Goal: Communication & Community: Participate in discussion

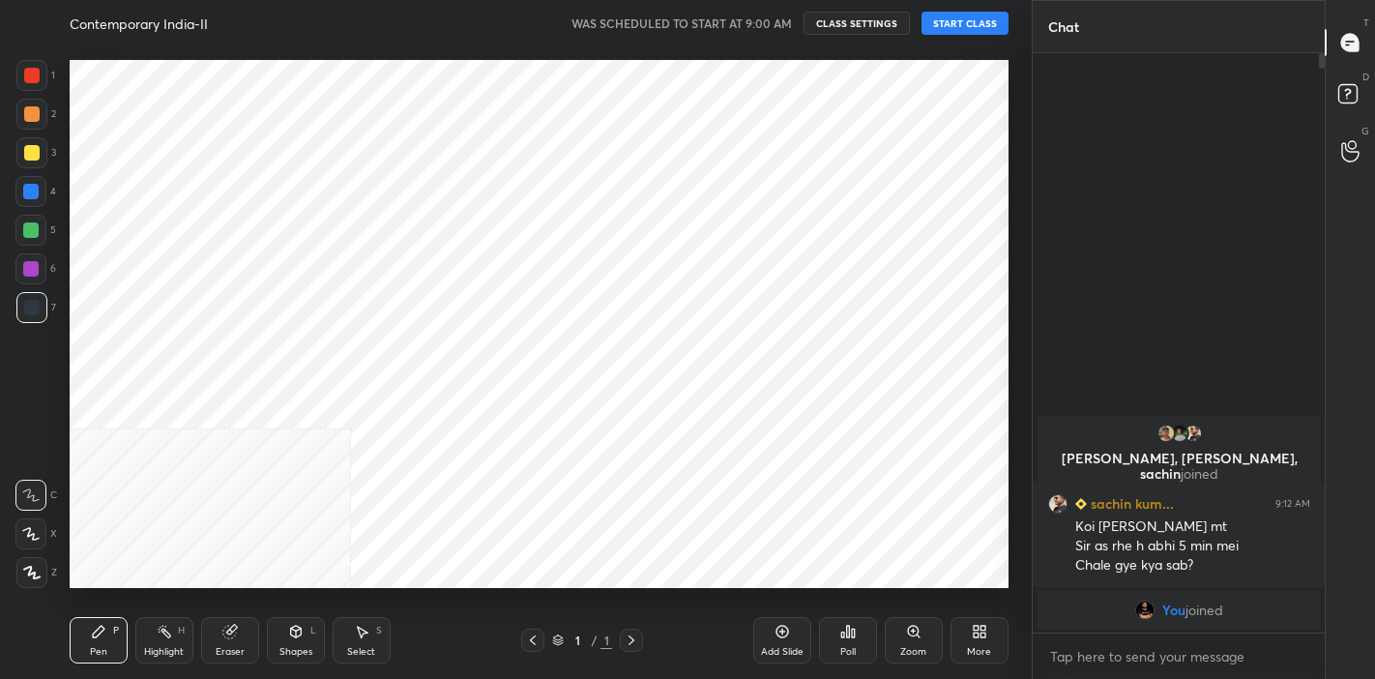
scroll to position [96136, 95736]
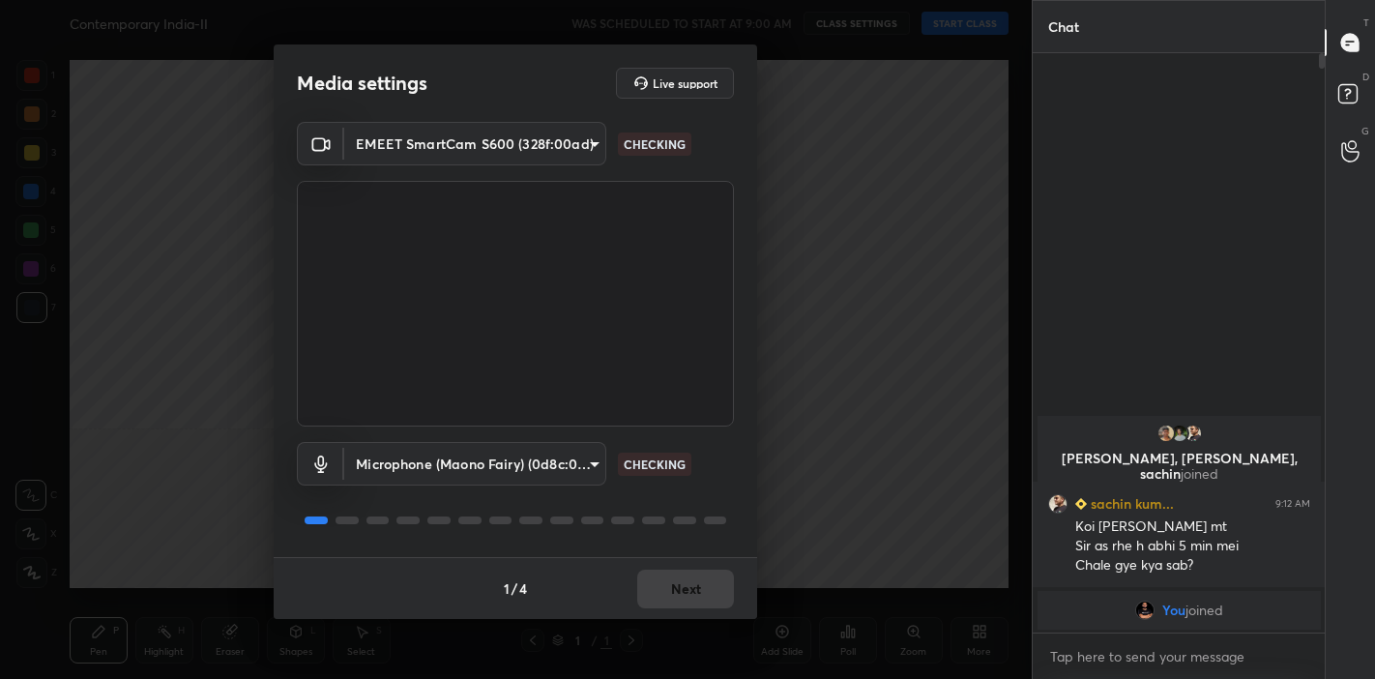
click at [688, 585] on div "1 / 4 Next" at bounding box center [515, 588] width 483 height 62
click at [688, 585] on button "Next" at bounding box center [685, 589] width 97 height 39
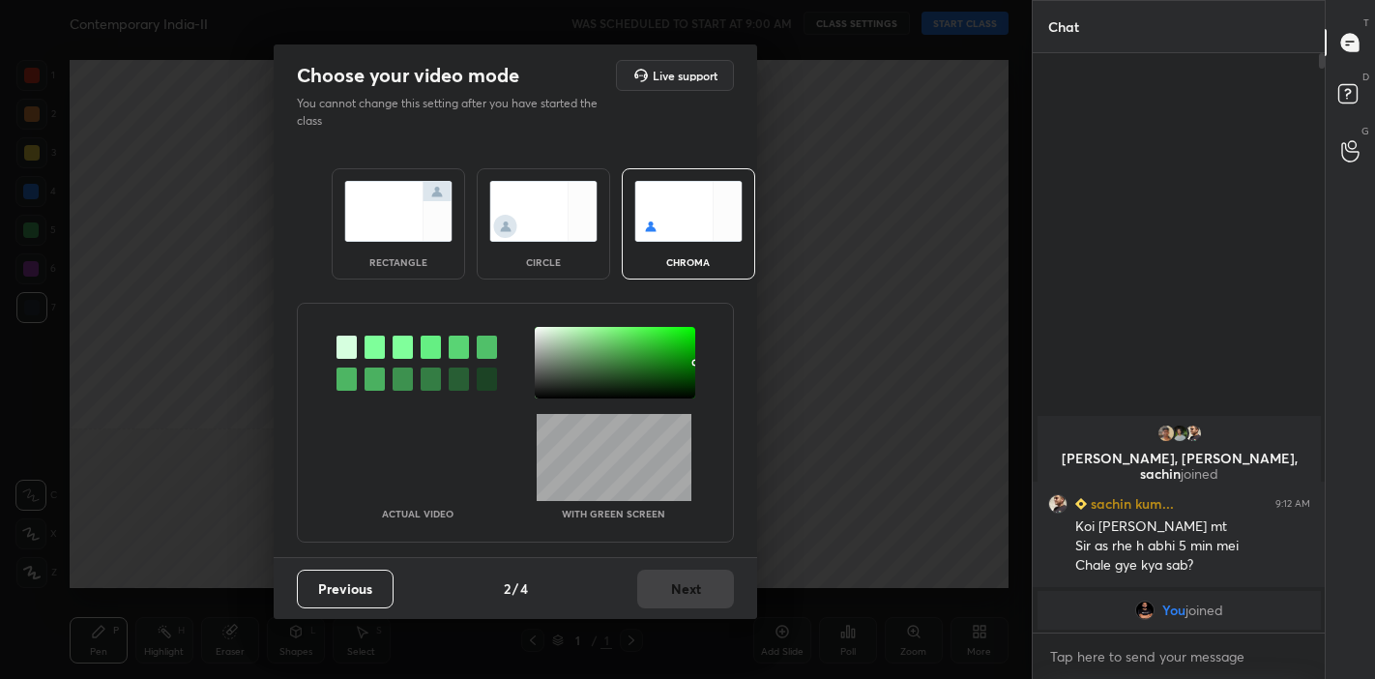
click at [399, 235] on img at bounding box center [398, 211] width 108 height 61
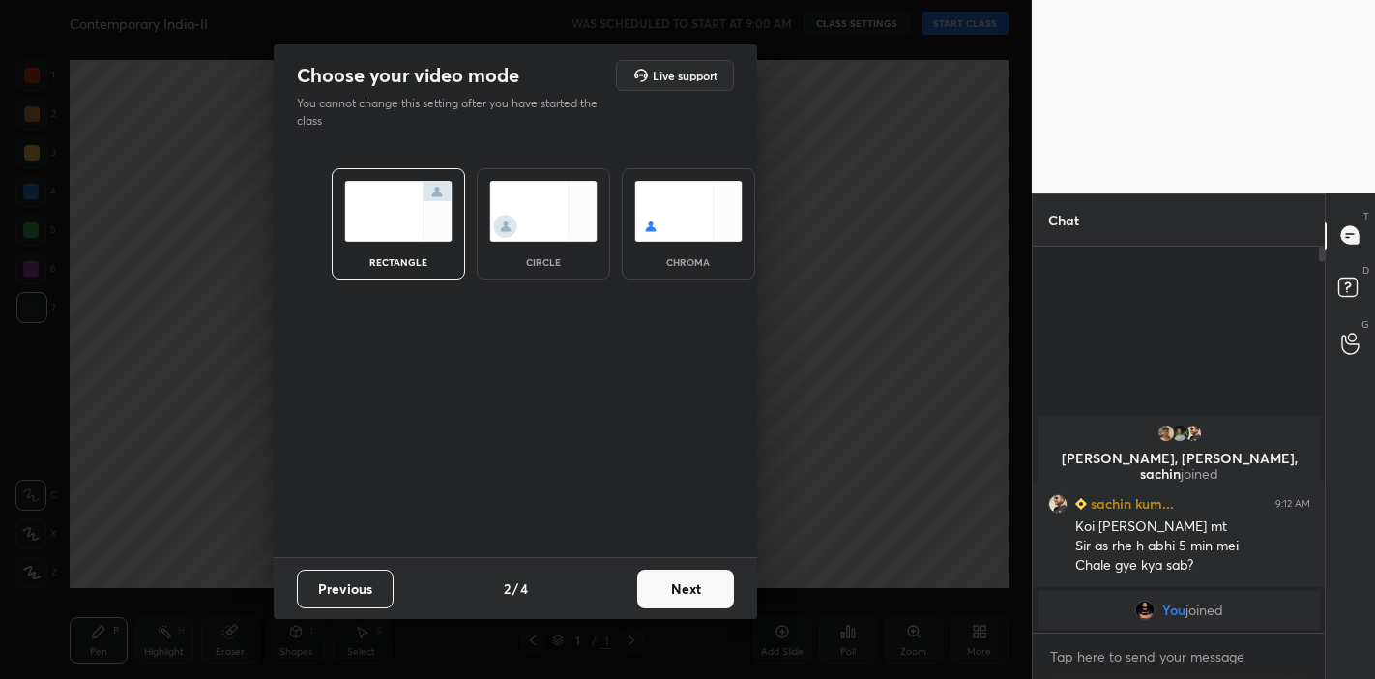
scroll to position [219, 287]
click at [695, 592] on button "Next" at bounding box center [685, 589] width 97 height 39
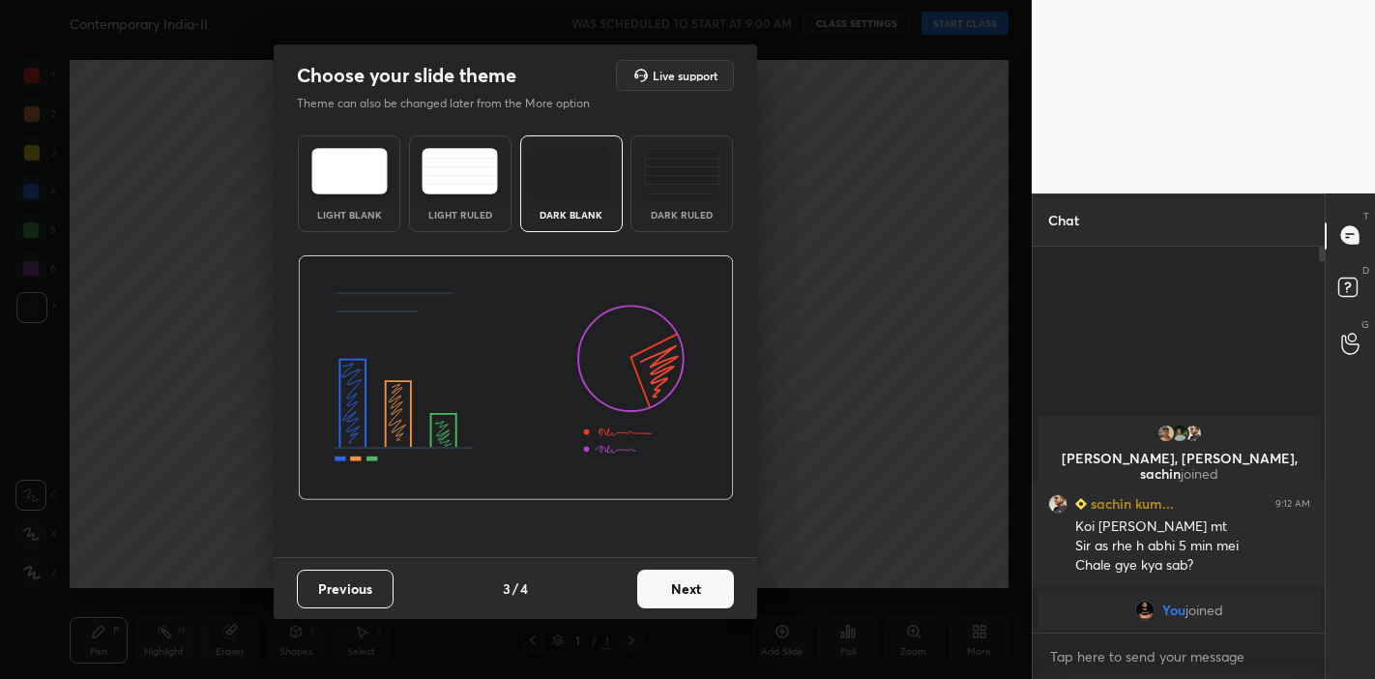
click at [710, 585] on button "Next" at bounding box center [685, 589] width 97 height 39
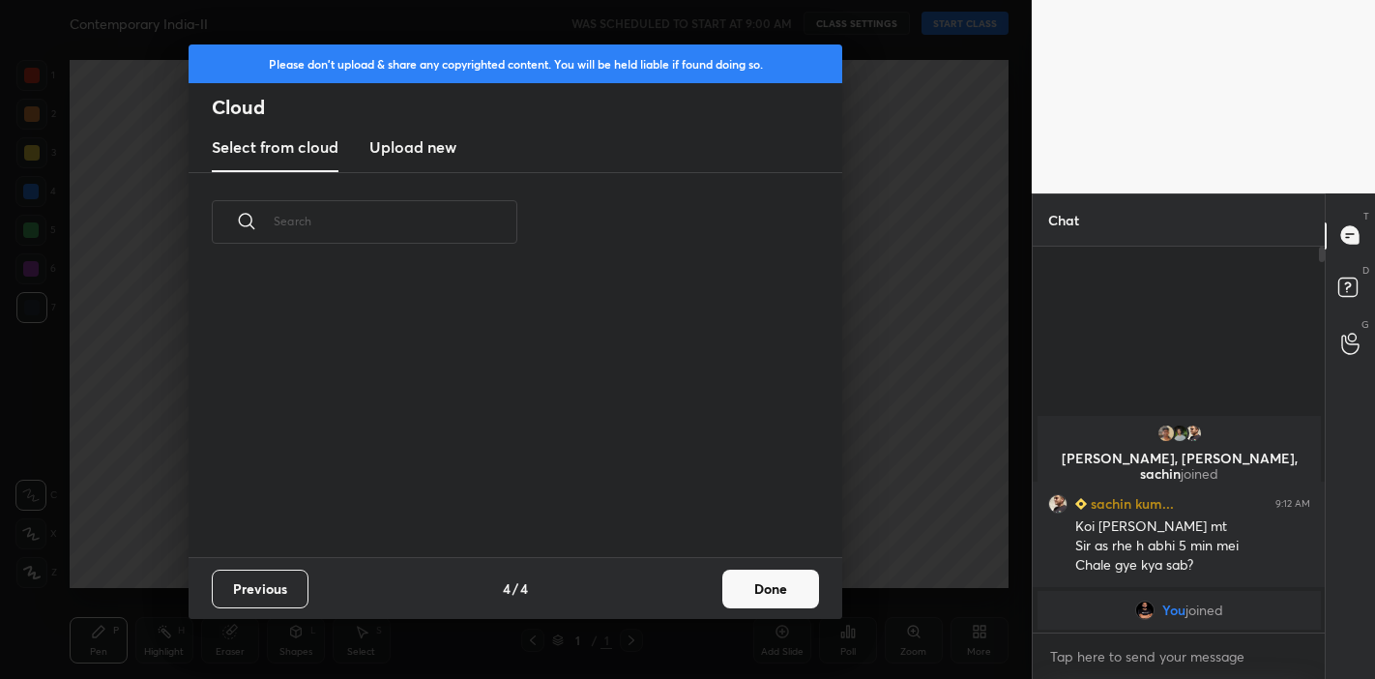
click at [751, 583] on button "Done" at bounding box center [770, 589] width 97 height 39
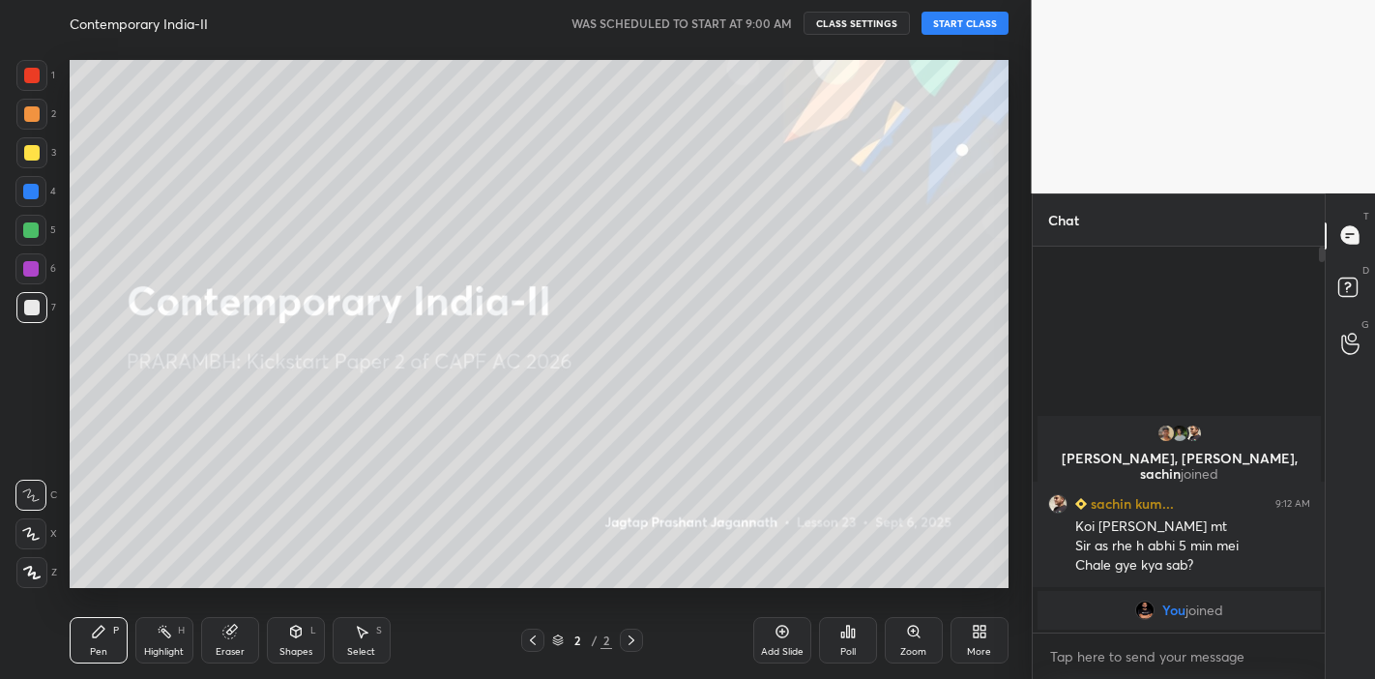
click at [979, 28] on button "START CLASS" at bounding box center [964, 23] width 87 height 23
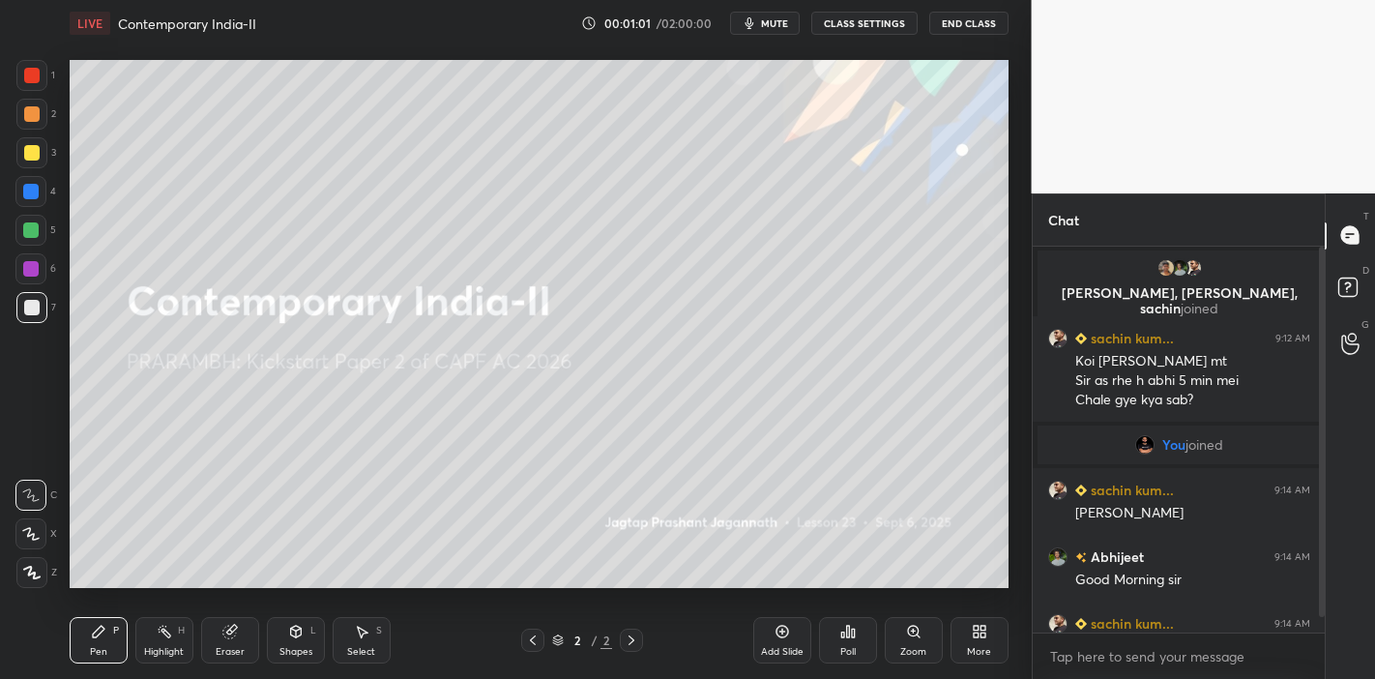
scroll to position [35, 0]
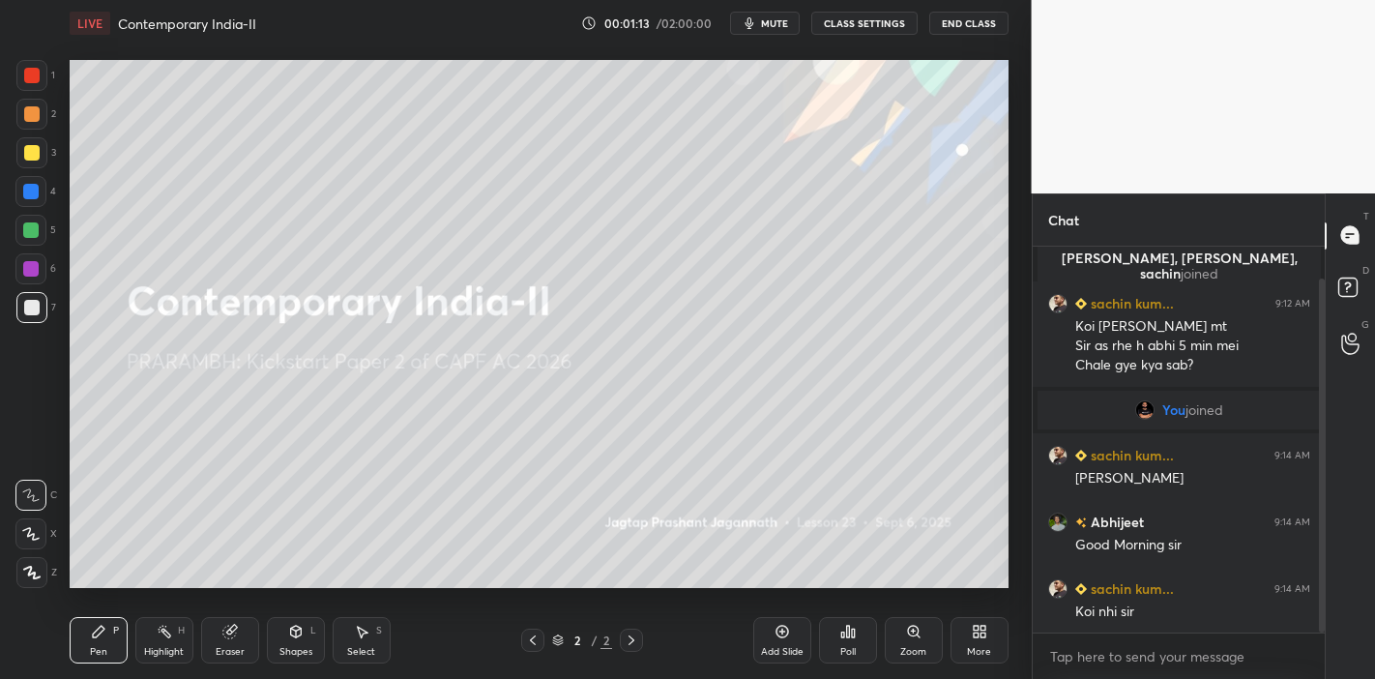
click at [30, 534] on icon at bounding box center [30, 534] width 17 height 14
click at [35, 164] on div at bounding box center [31, 152] width 31 height 31
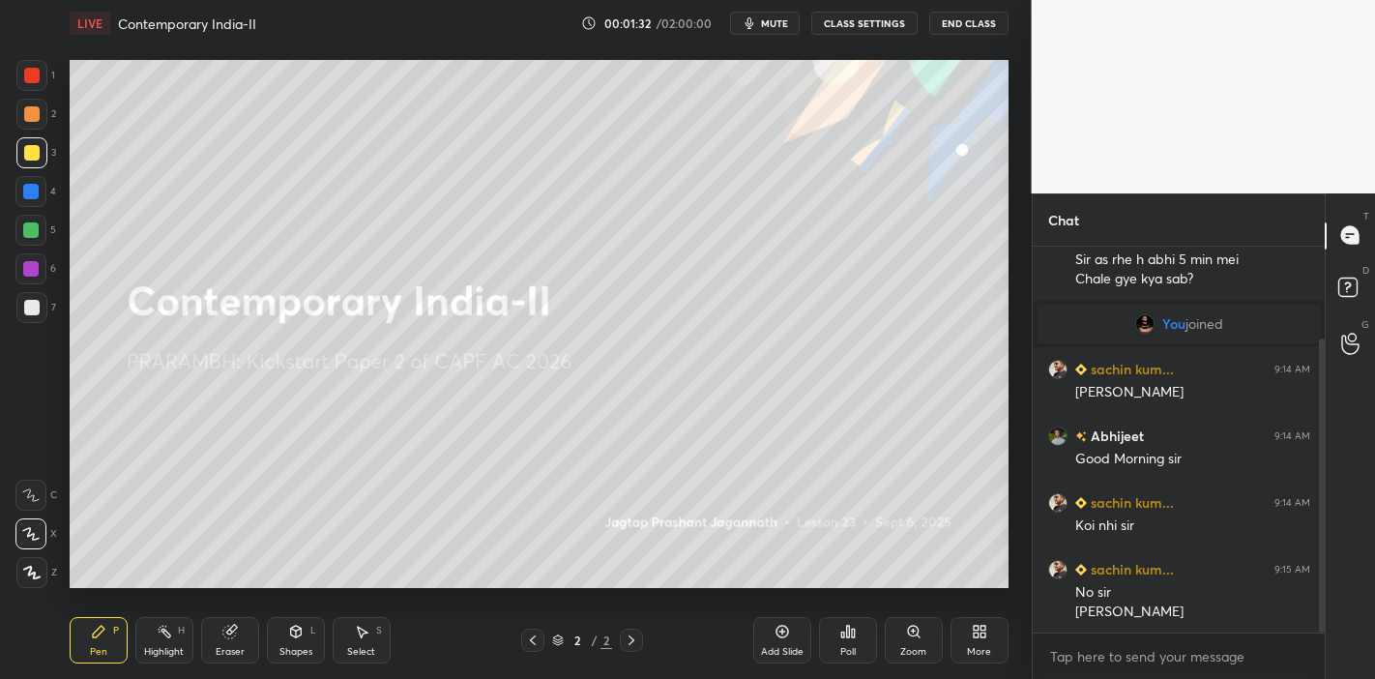
scroll to position [140, 0]
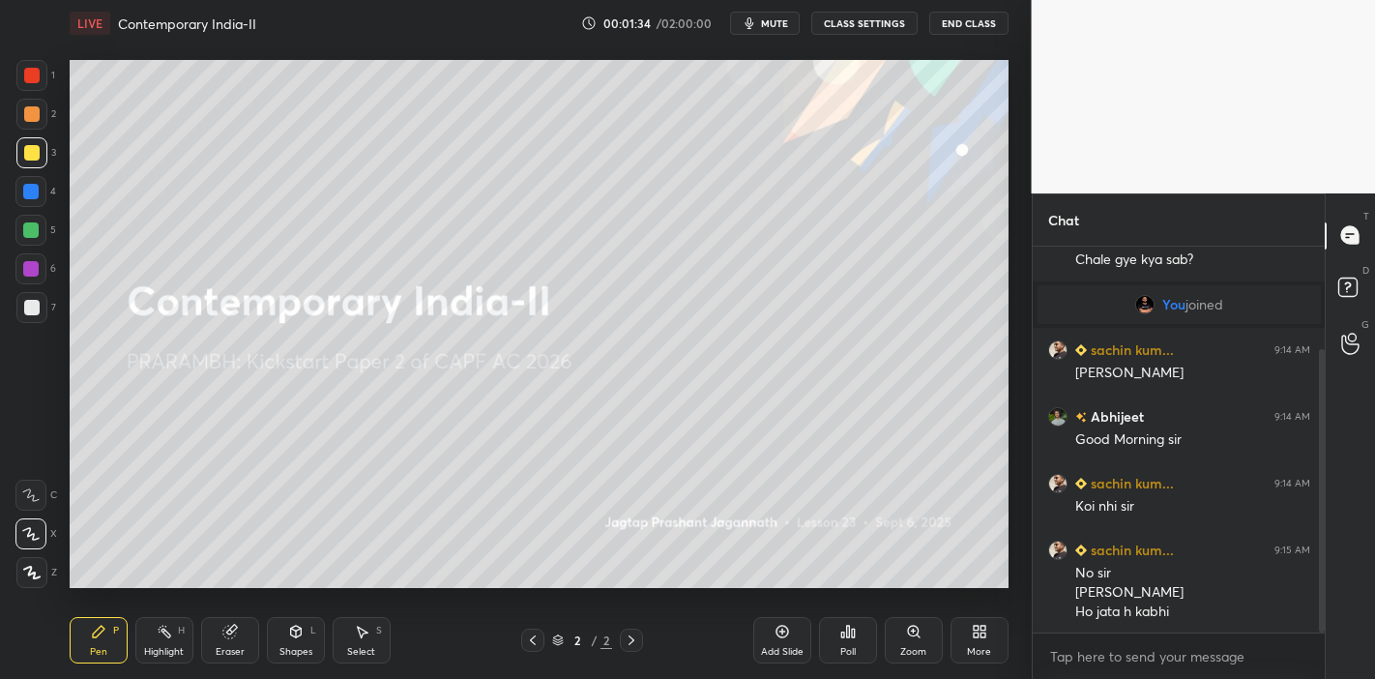
click at [782, 640] on div "Add Slide" at bounding box center [782, 640] width 58 height 46
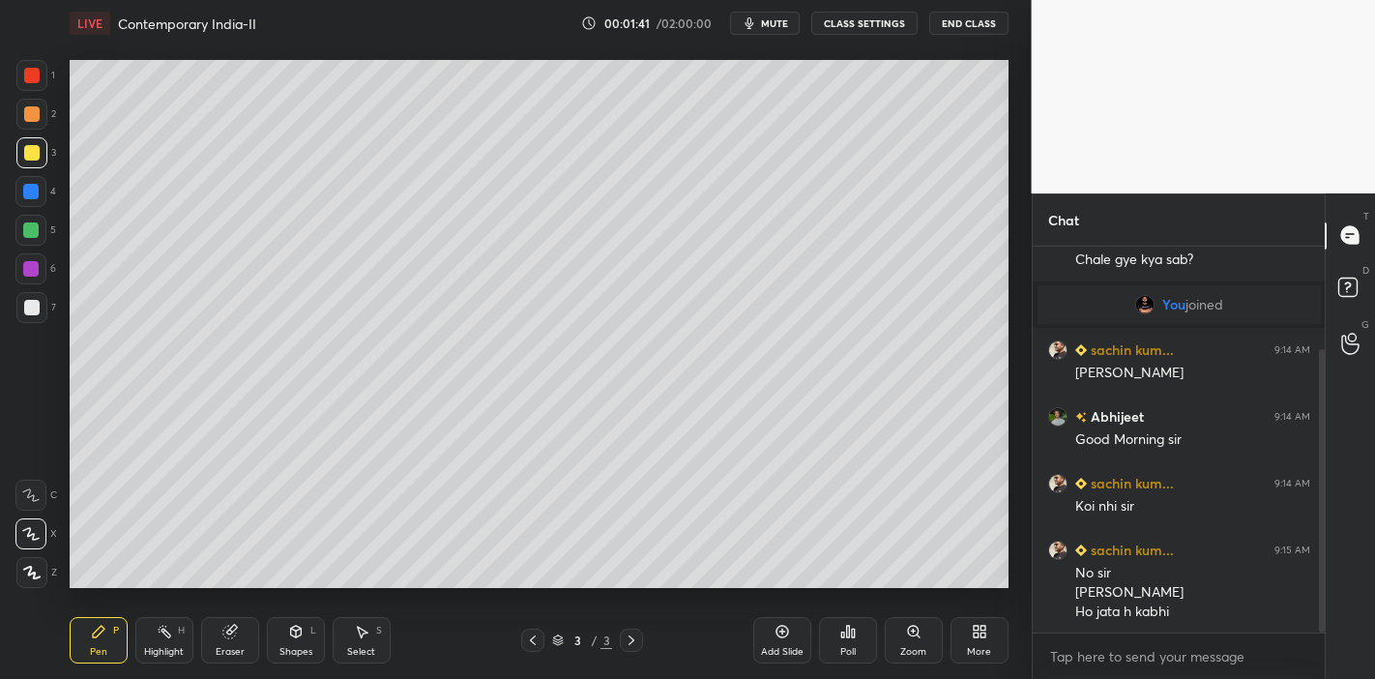
click at [62, 73] on div "Setting up your live class Poll for secs No correct answer Start poll" at bounding box center [539, 323] width 954 height 555
drag, startPoint x: 27, startPoint y: 73, endPoint x: 54, endPoint y: 73, distance: 27.1
click at [33, 74] on div at bounding box center [31, 75] width 15 height 15
click at [36, 159] on div at bounding box center [31, 152] width 15 height 15
click at [30, 309] on div at bounding box center [31, 307] width 15 height 15
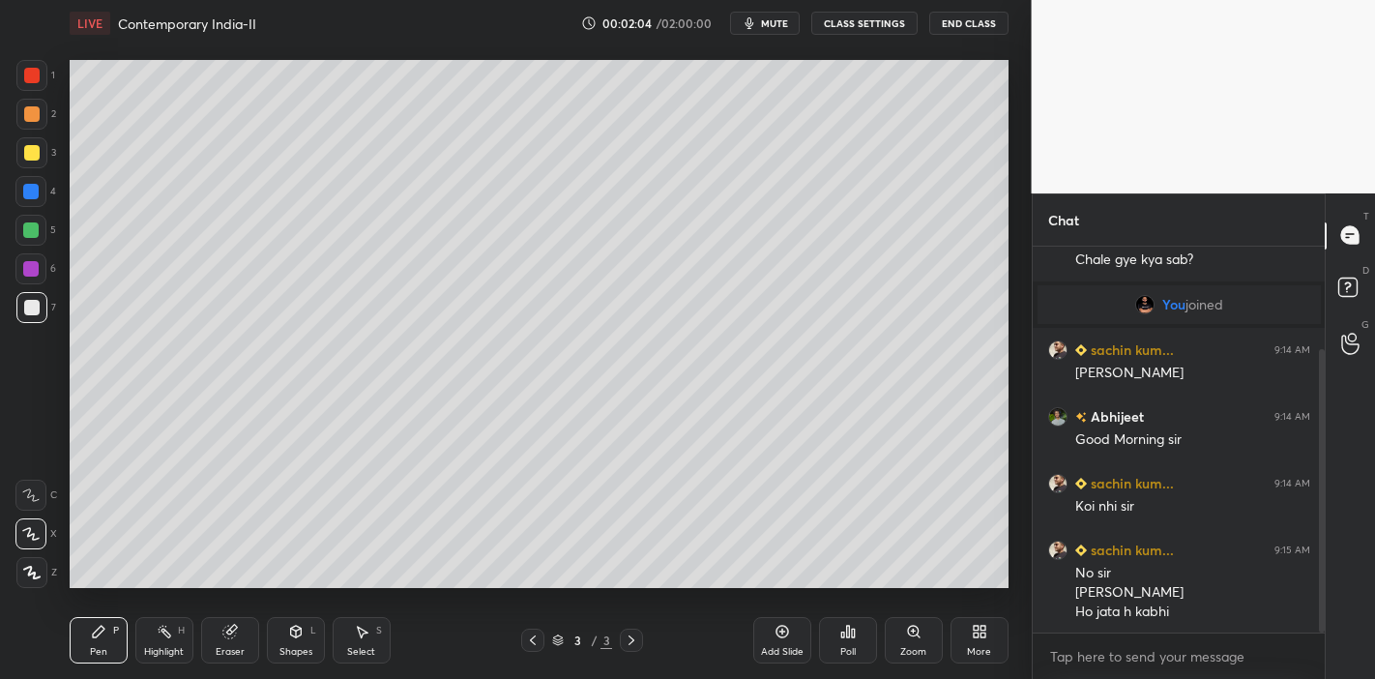
scroll to position [207, 0]
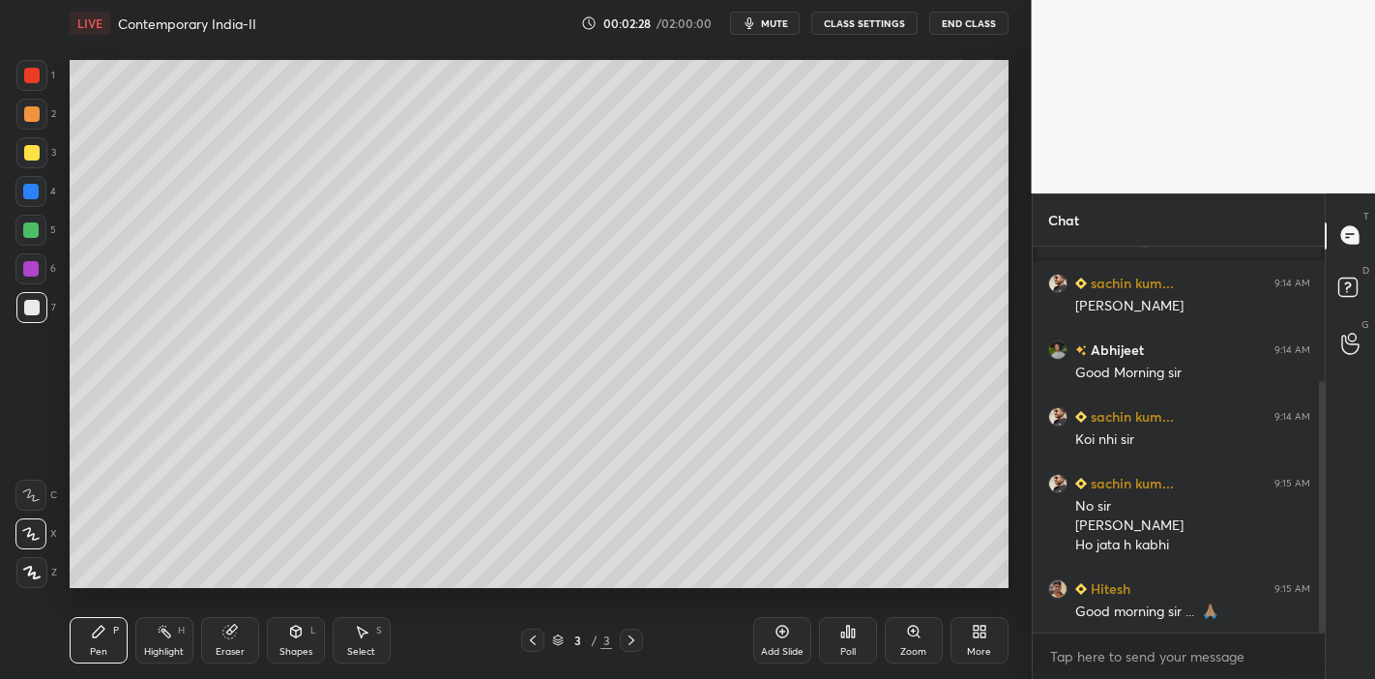
click at [795, 635] on div "Add Slide" at bounding box center [782, 640] width 58 height 46
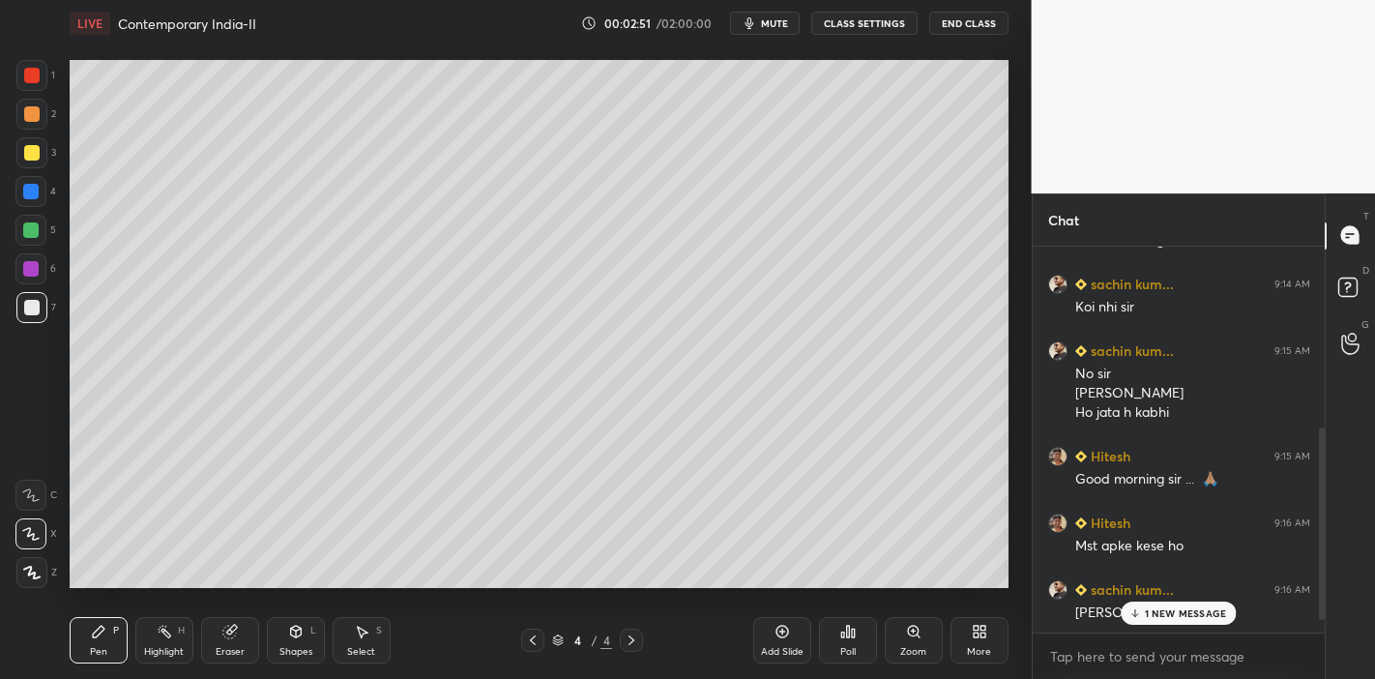
scroll to position [406, 0]
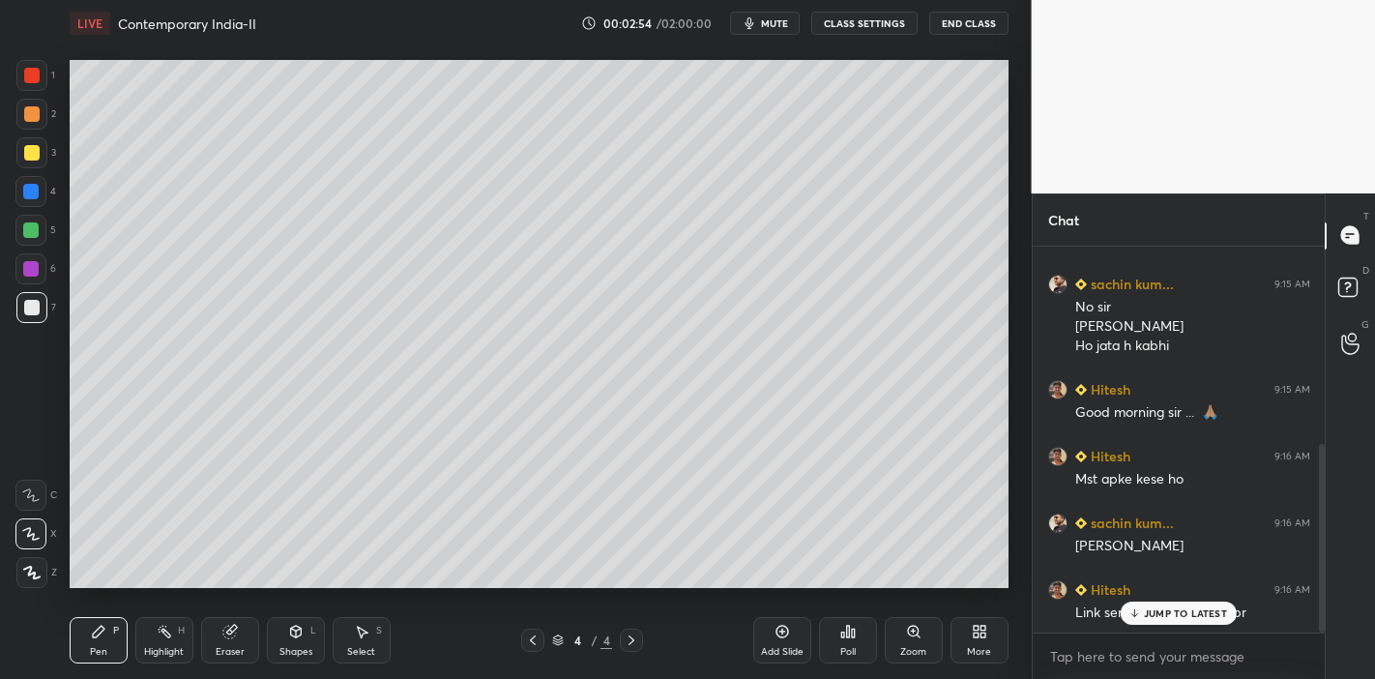
click at [1196, 621] on div "JUMP TO LATEST" at bounding box center [1179, 612] width 116 height 23
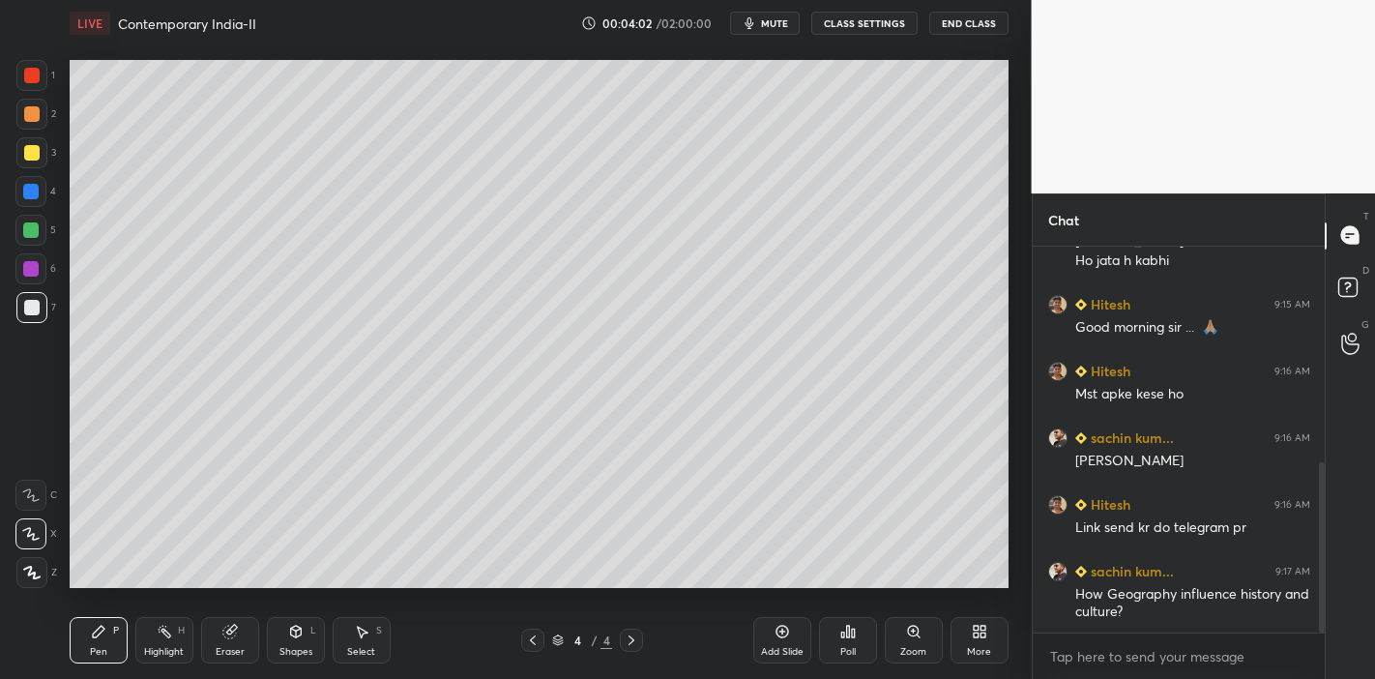
click at [24, 155] on div at bounding box center [31, 152] width 15 height 15
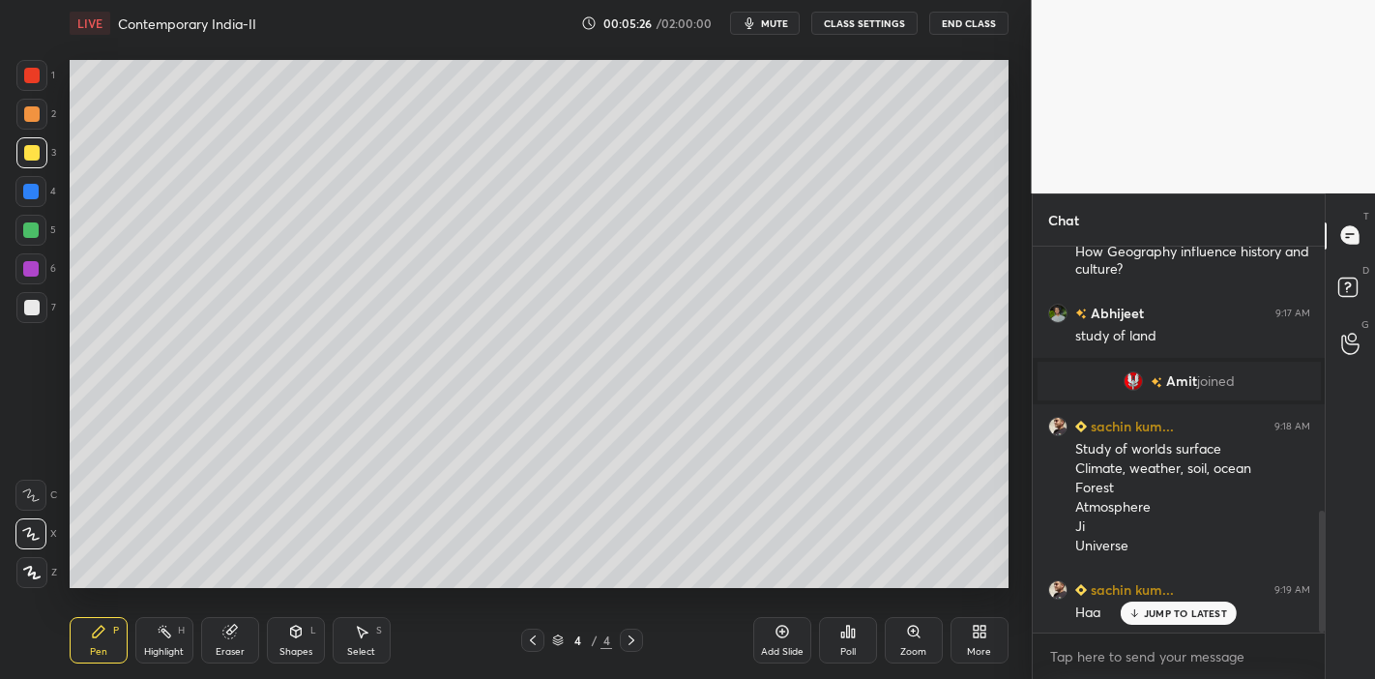
scroll to position [853, 0]
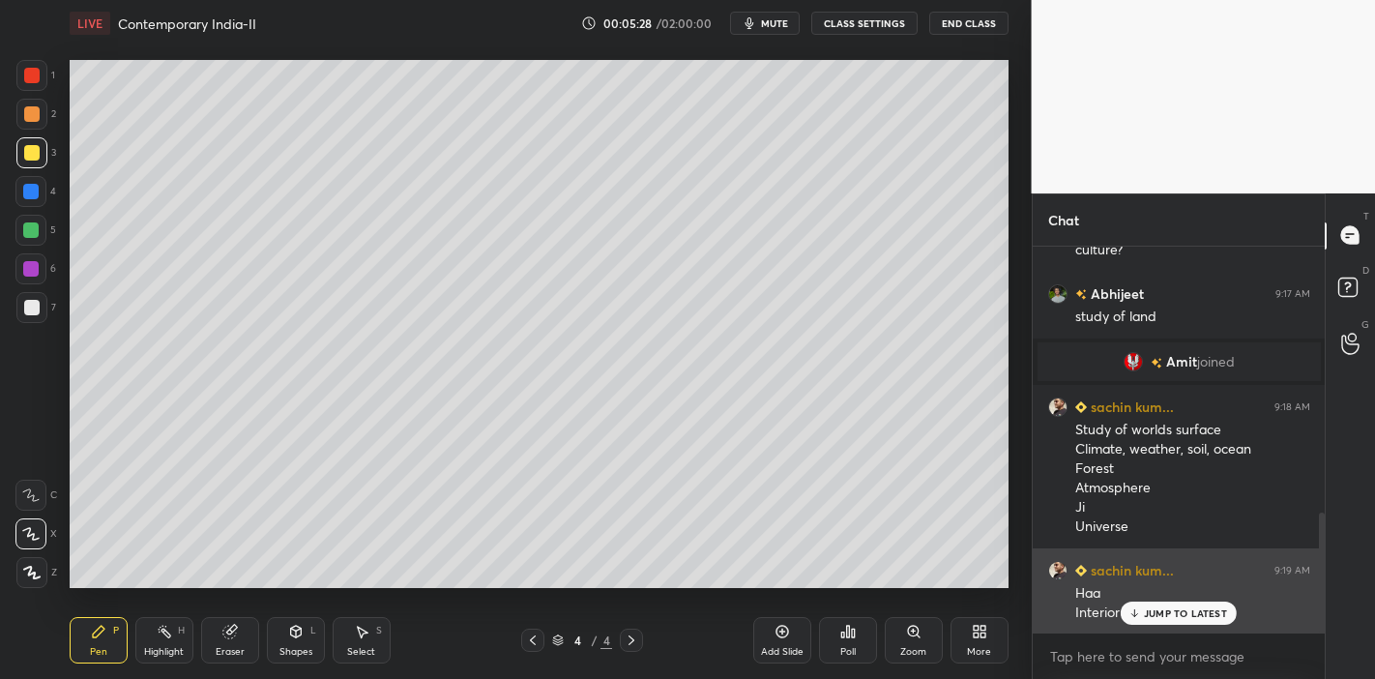
drag, startPoint x: 1162, startPoint y: 615, endPoint x: 1149, endPoint y: 613, distance: 13.7
click at [1163, 617] on p "JUMP TO LATEST" at bounding box center [1185, 613] width 83 height 12
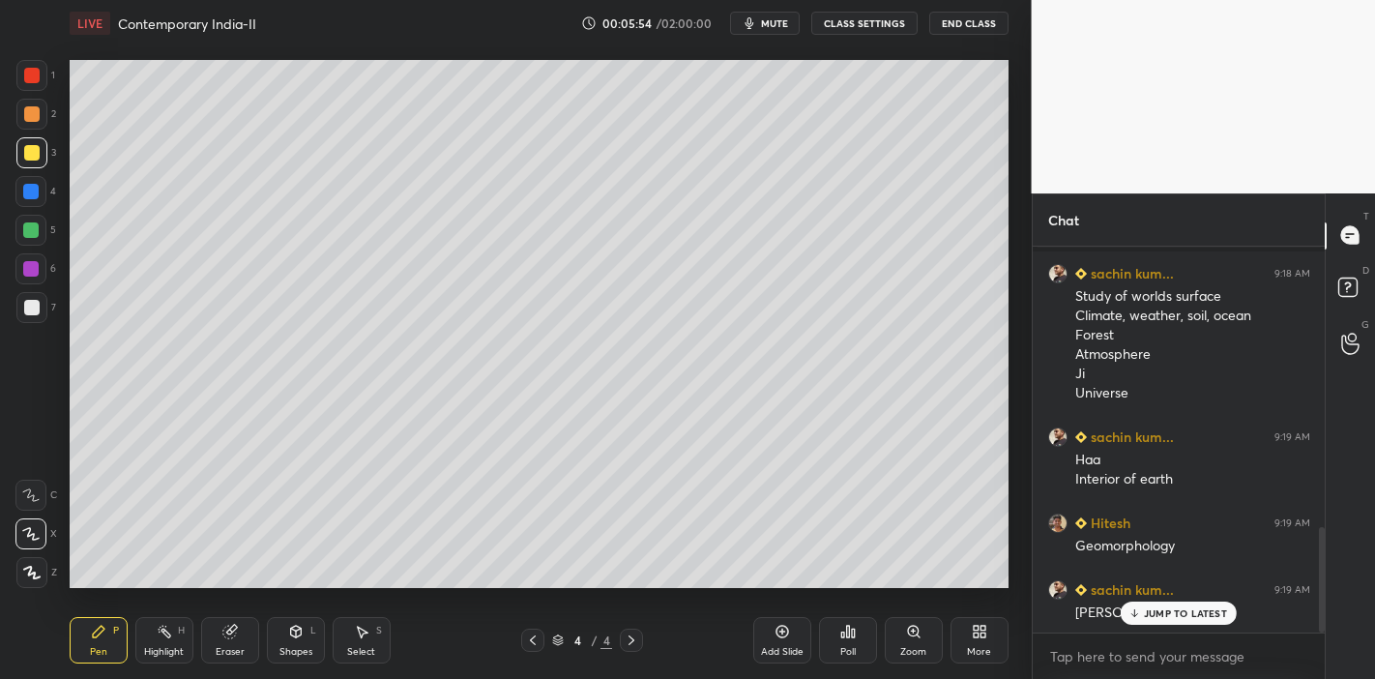
scroll to position [1033, 0]
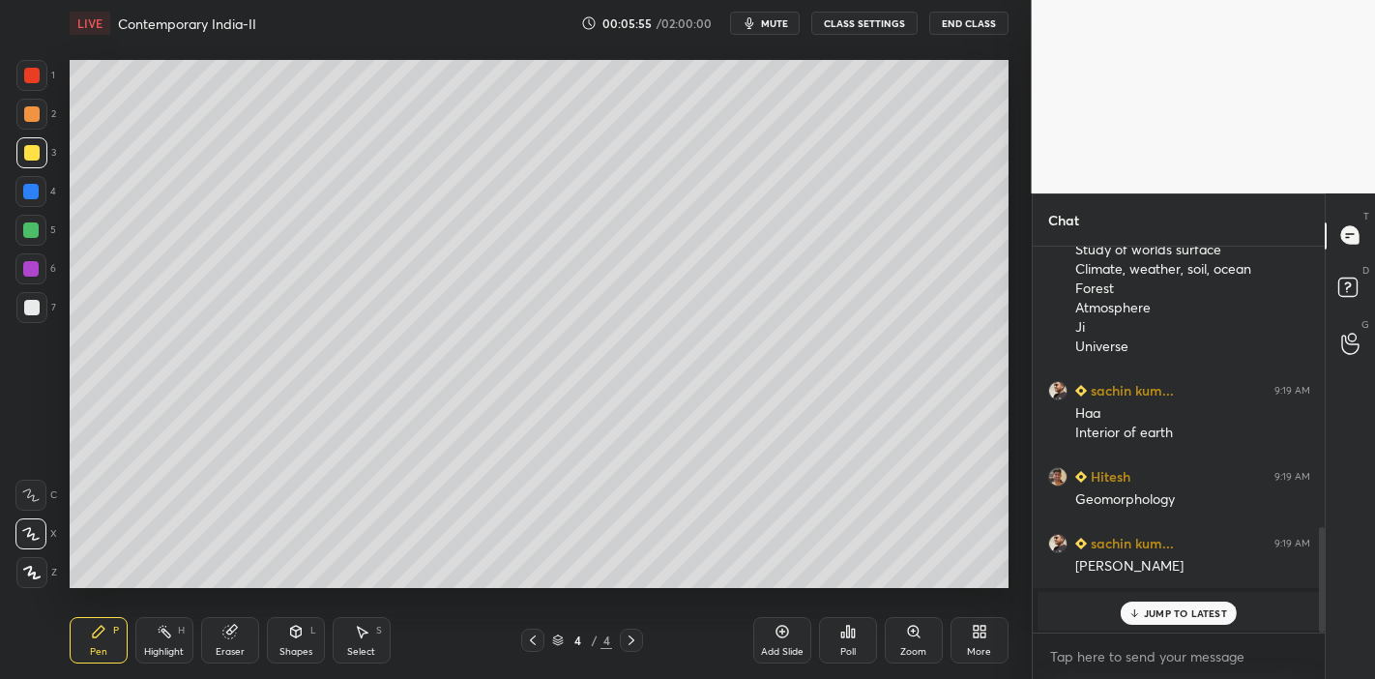
drag, startPoint x: 234, startPoint y: 630, endPoint x: 326, endPoint y: 591, distance: 100.0
click at [240, 618] on div "Eraser" at bounding box center [230, 640] width 58 height 46
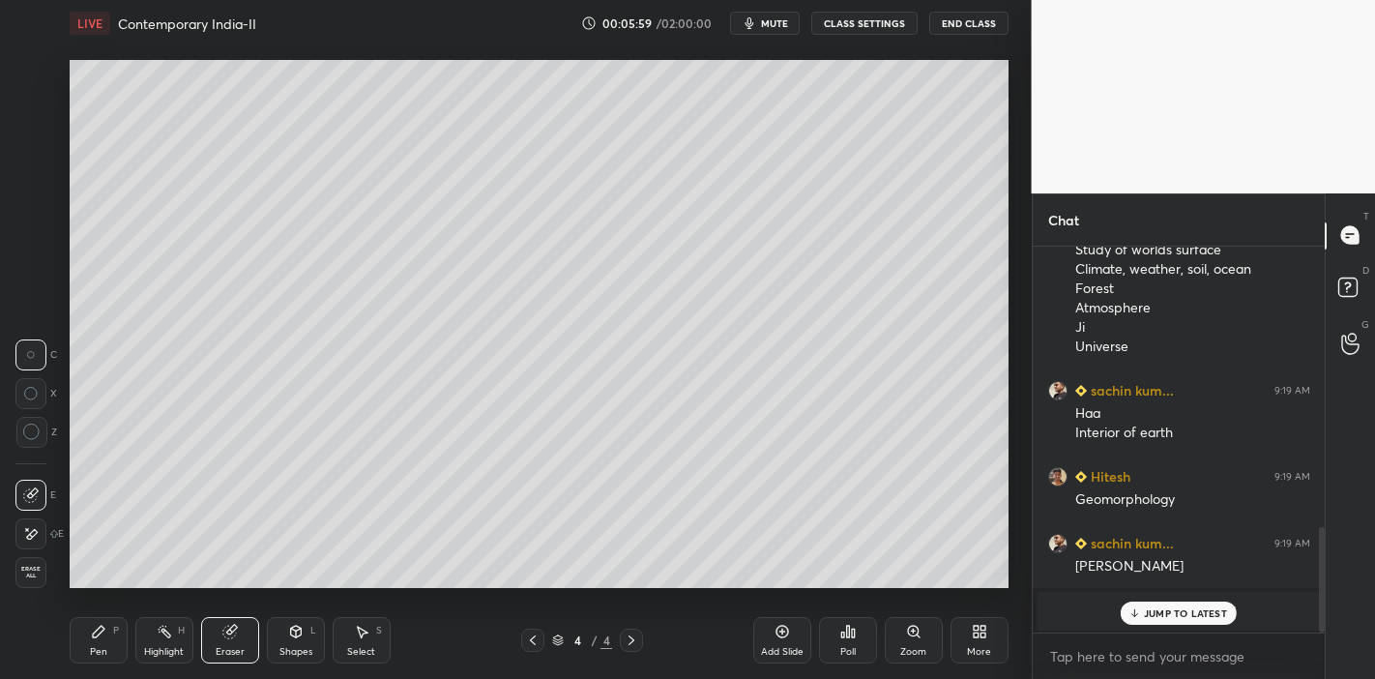
click at [1163, 605] on div "JUMP TO LATEST" at bounding box center [1179, 612] width 116 height 23
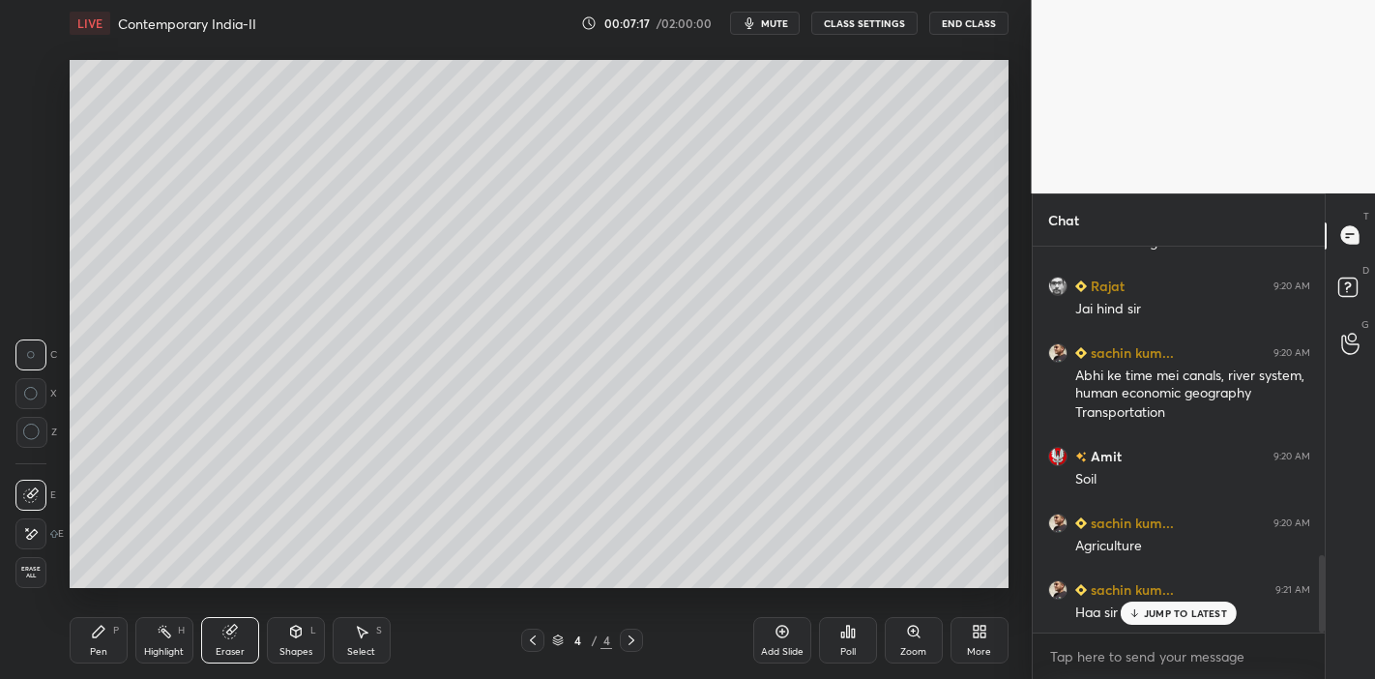
scroll to position [1536, 0]
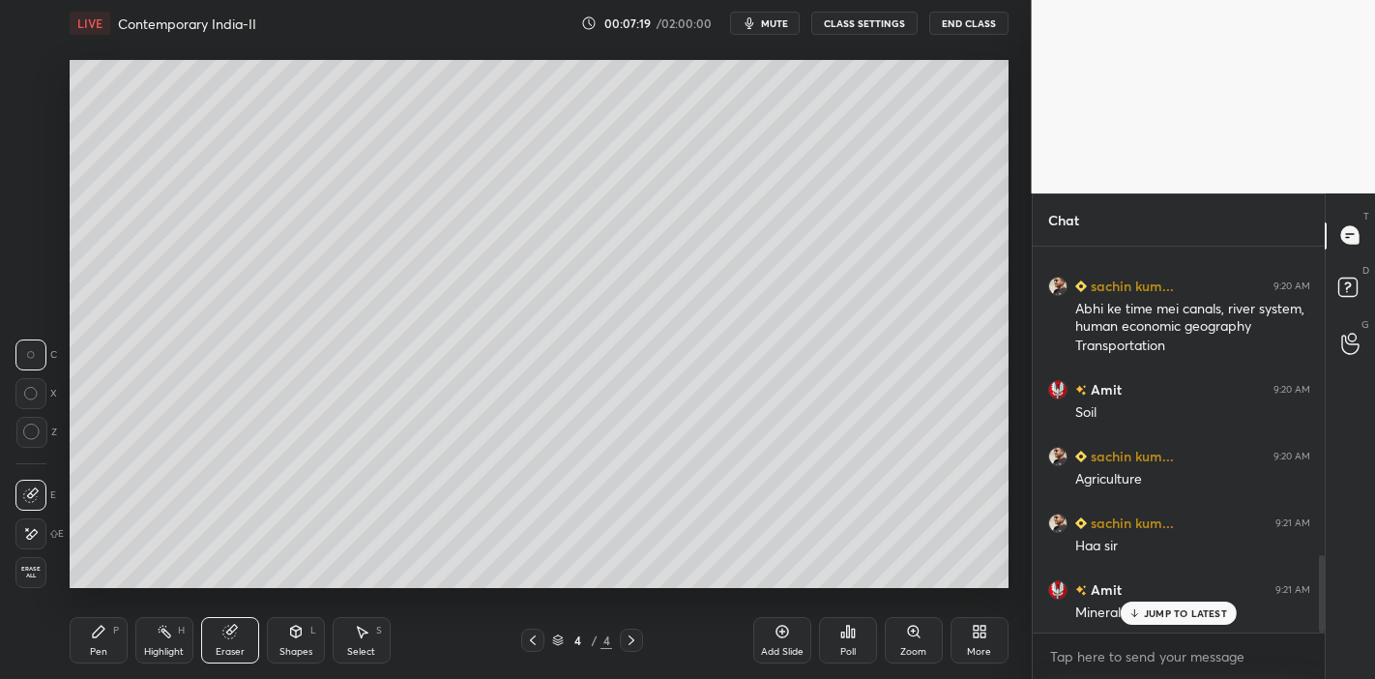
click at [1187, 614] on p "JUMP TO LATEST" at bounding box center [1185, 613] width 83 height 12
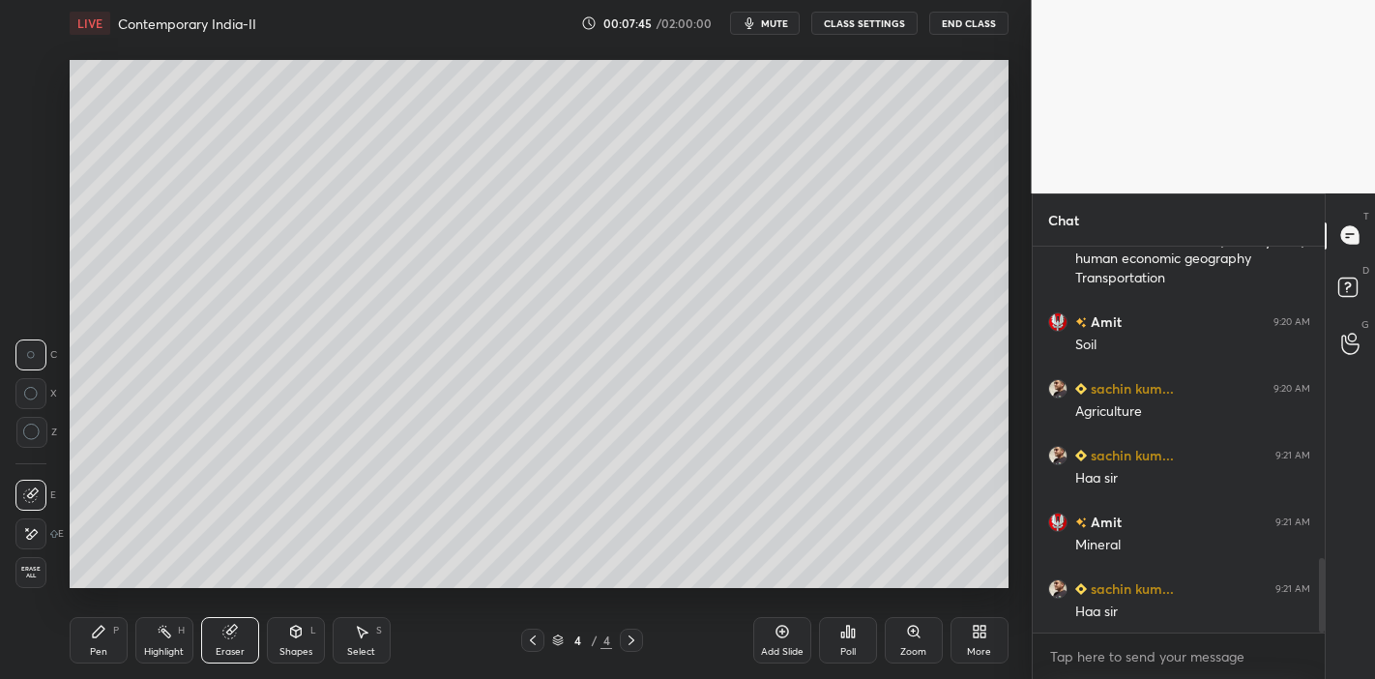
click at [779, 647] on div "Add Slide" at bounding box center [782, 652] width 43 height 10
drag, startPoint x: 95, startPoint y: 642, endPoint x: 99, endPoint y: 630, distance: 12.2
click at [95, 636] on div "Pen P" at bounding box center [99, 640] width 58 height 46
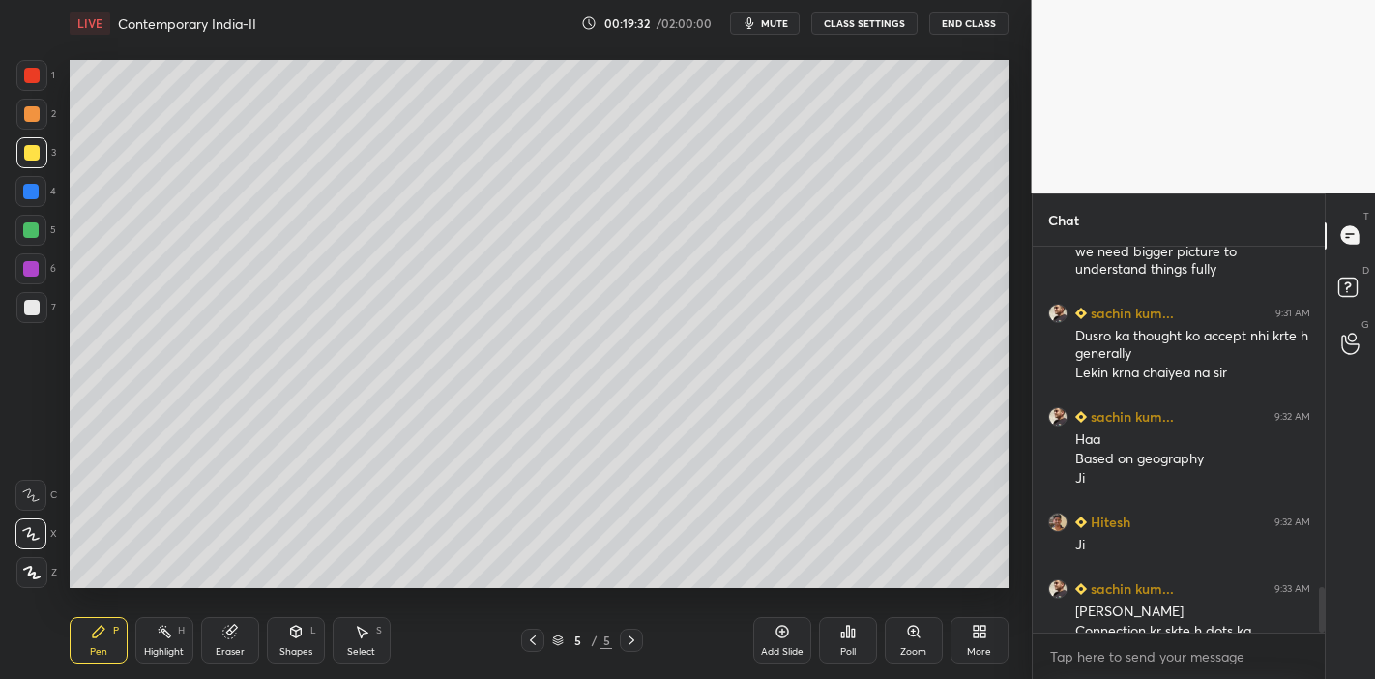
scroll to position [2901, 0]
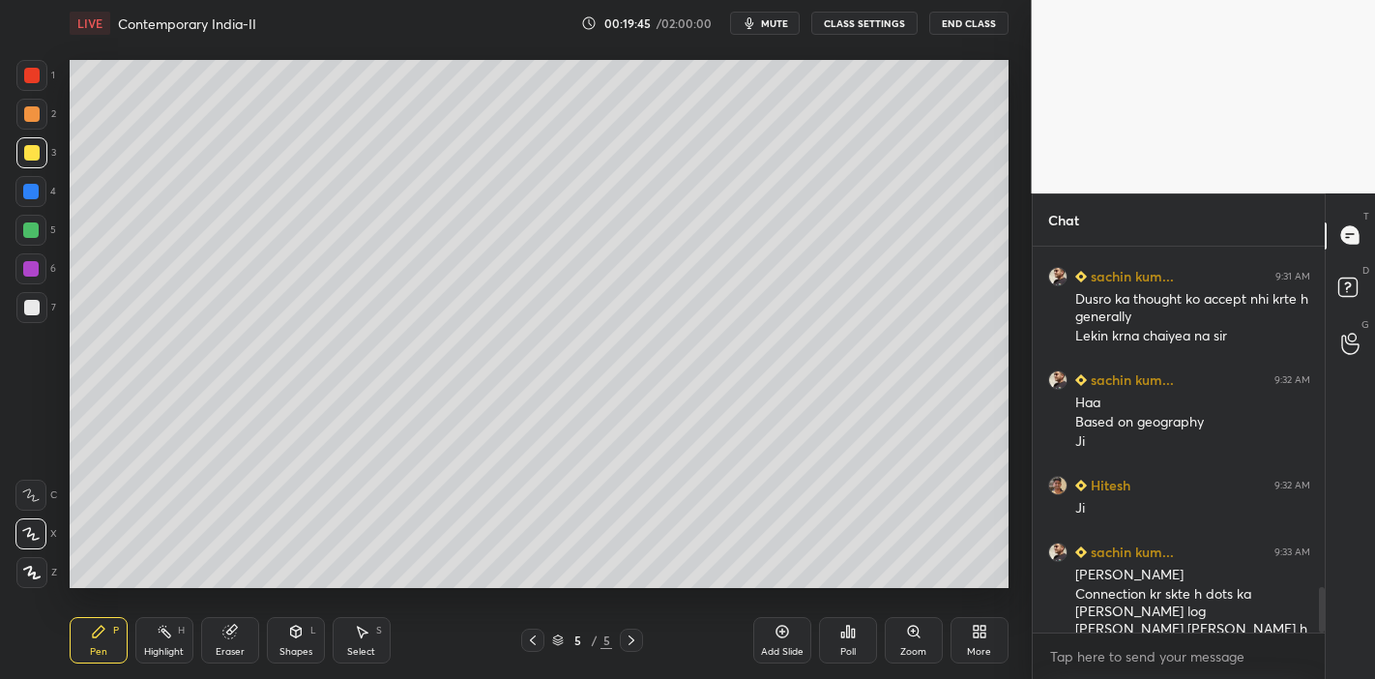
click at [778, 653] on div "Add Slide" at bounding box center [782, 652] width 43 height 10
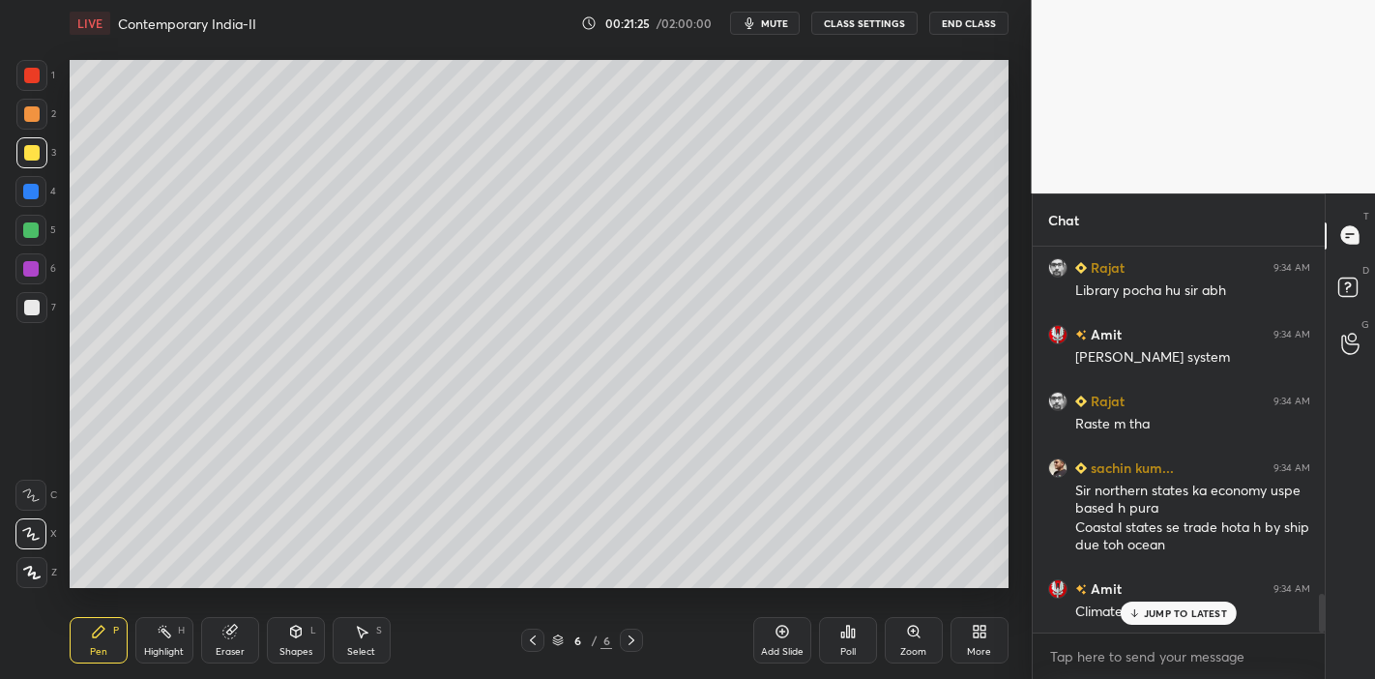
scroll to position [3475, 0]
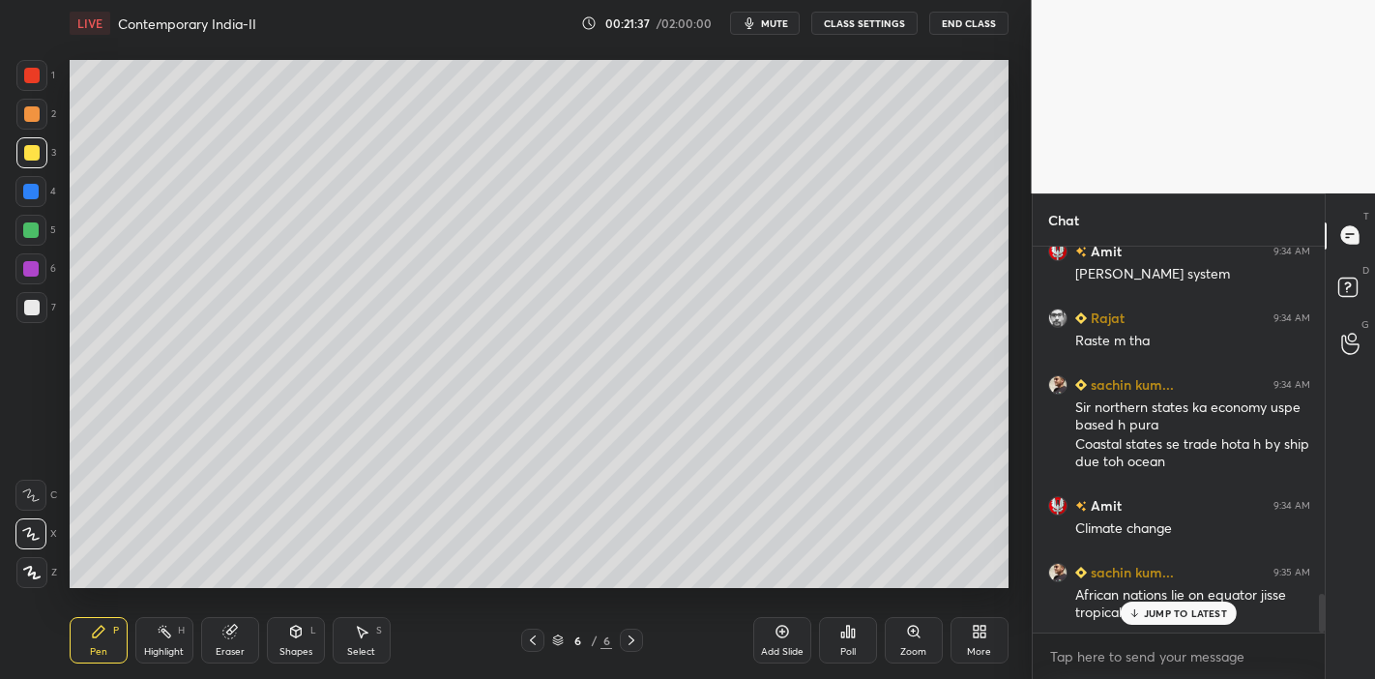
click at [32, 194] on div at bounding box center [30, 191] width 15 height 15
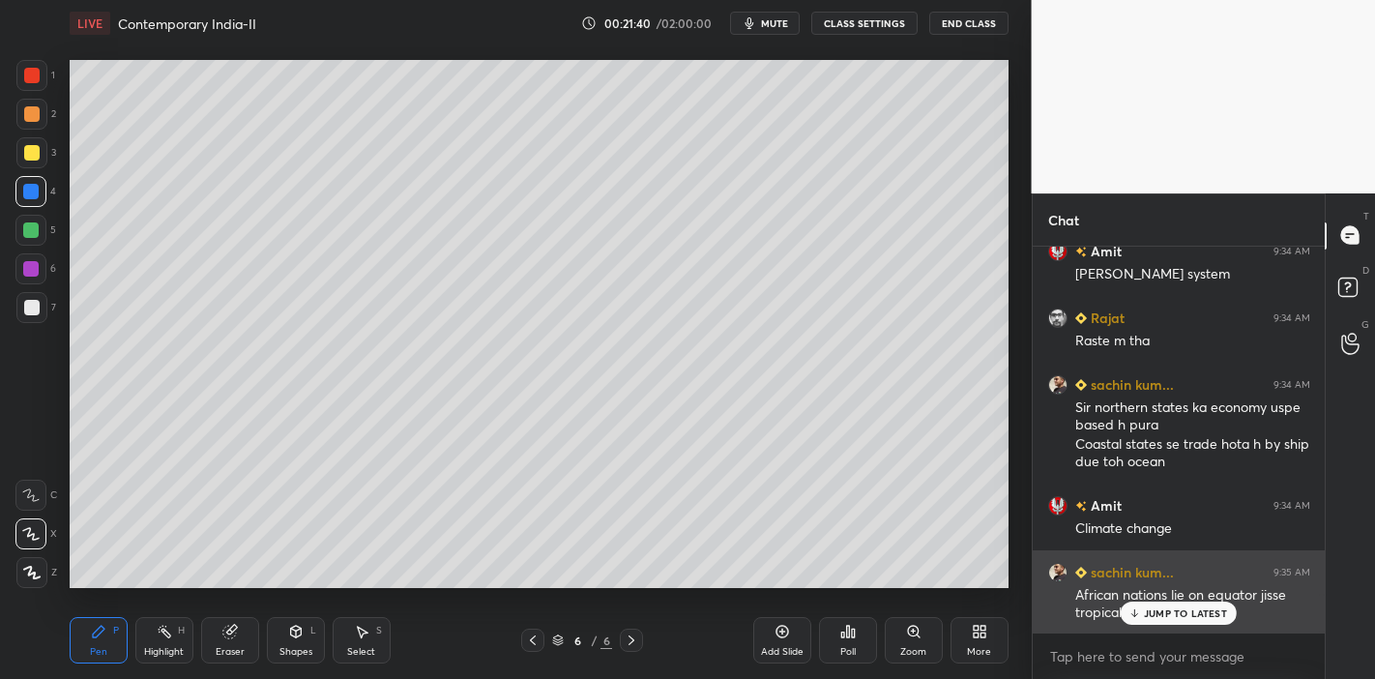
click at [1174, 611] on p "JUMP TO LATEST" at bounding box center [1185, 613] width 83 height 12
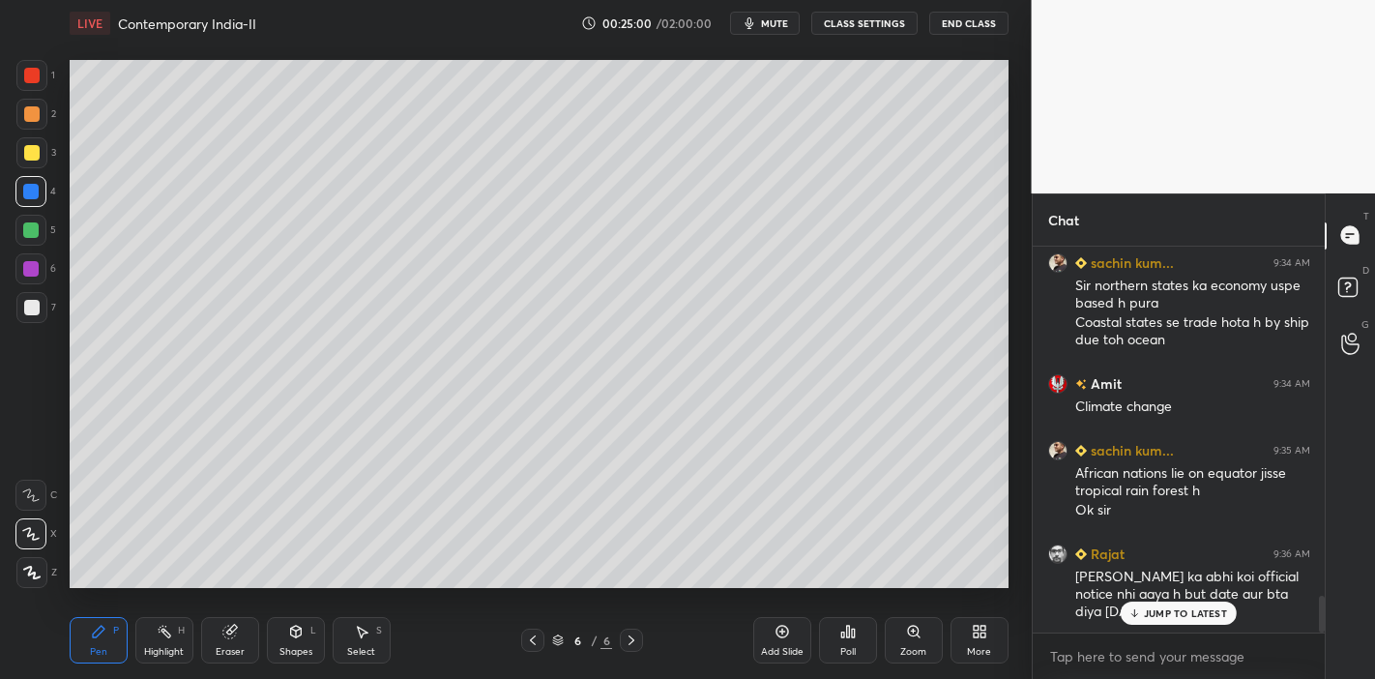
scroll to position [3663, 0]
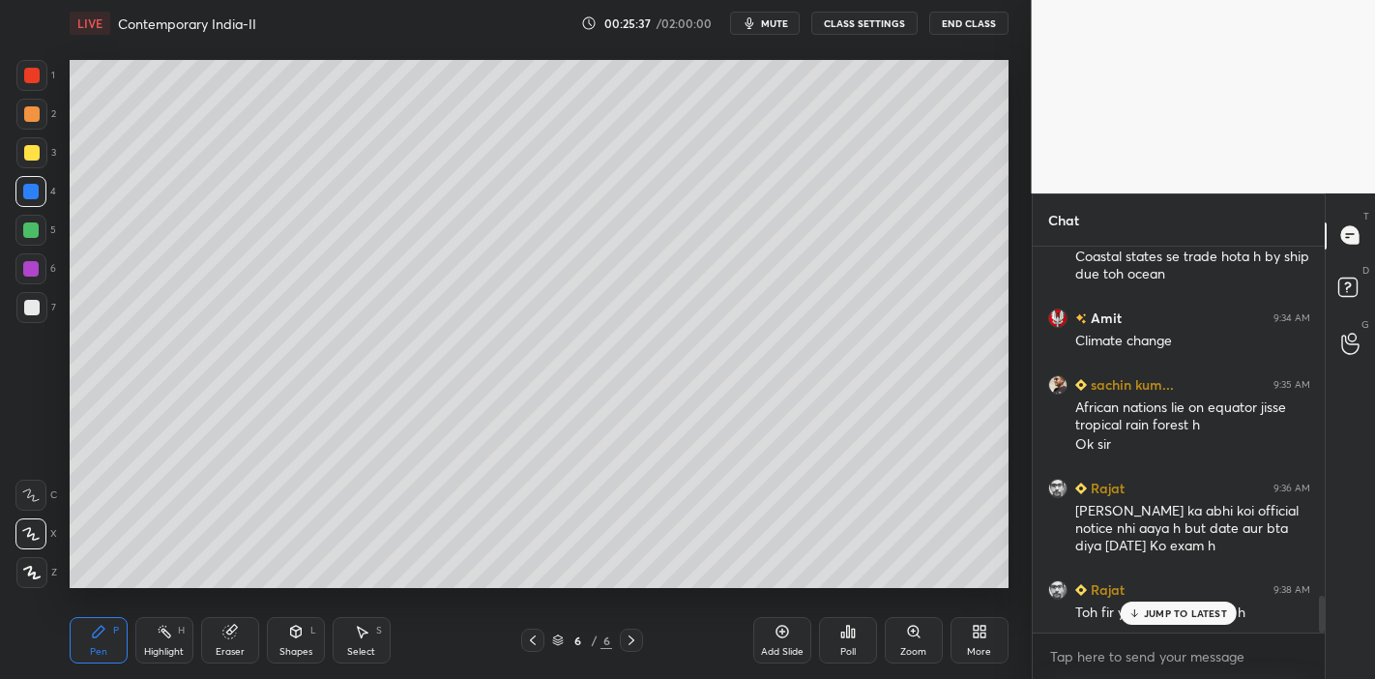
click at [1154, 602] on div "JUMP TO LATEST" at bounding box center [1179, 612] width 116 height 23
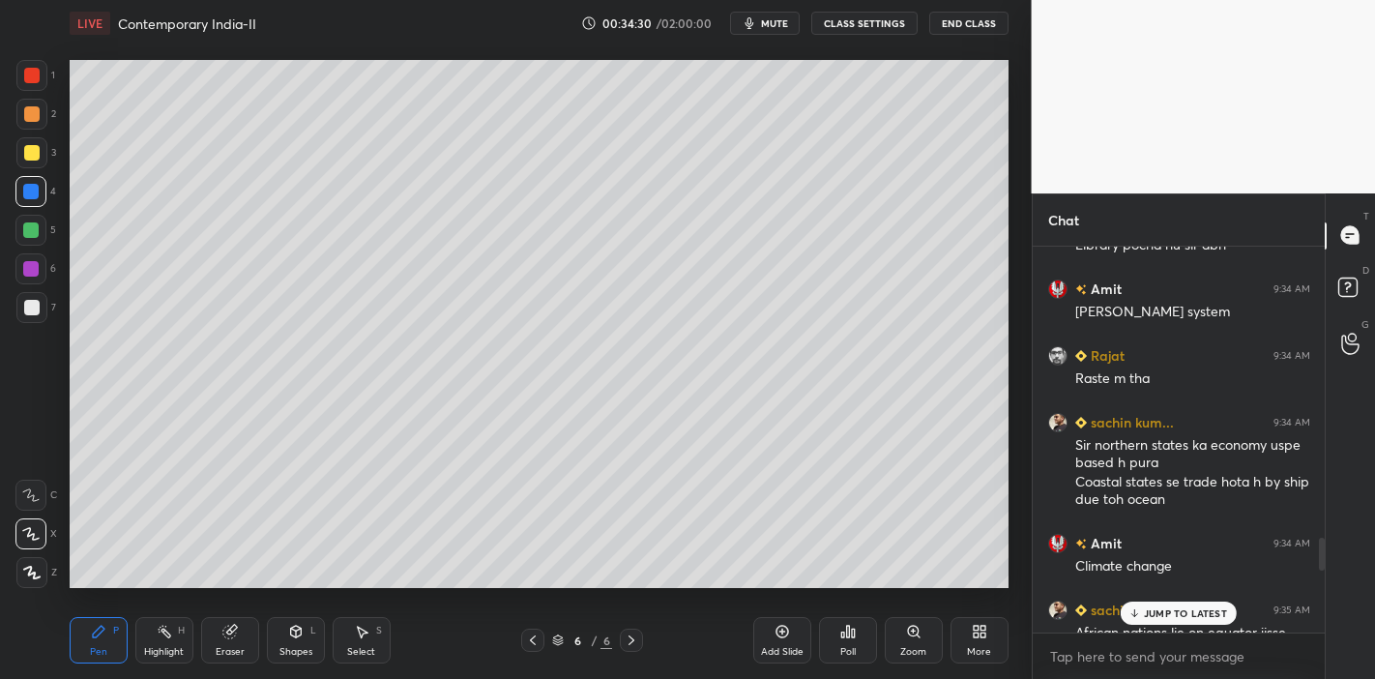
scroll to position [4190, 0]
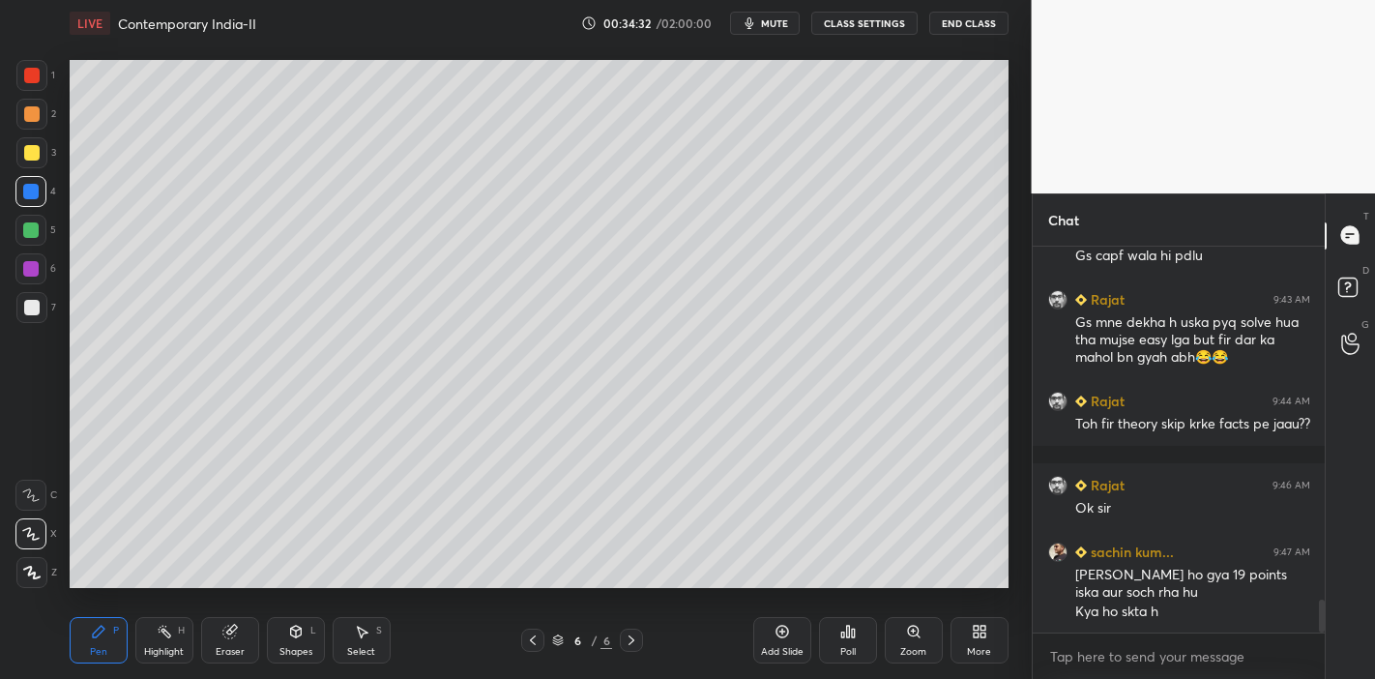
click at [799, 27] on button "mute" at bounding box center [765, 23] width 70 height 23
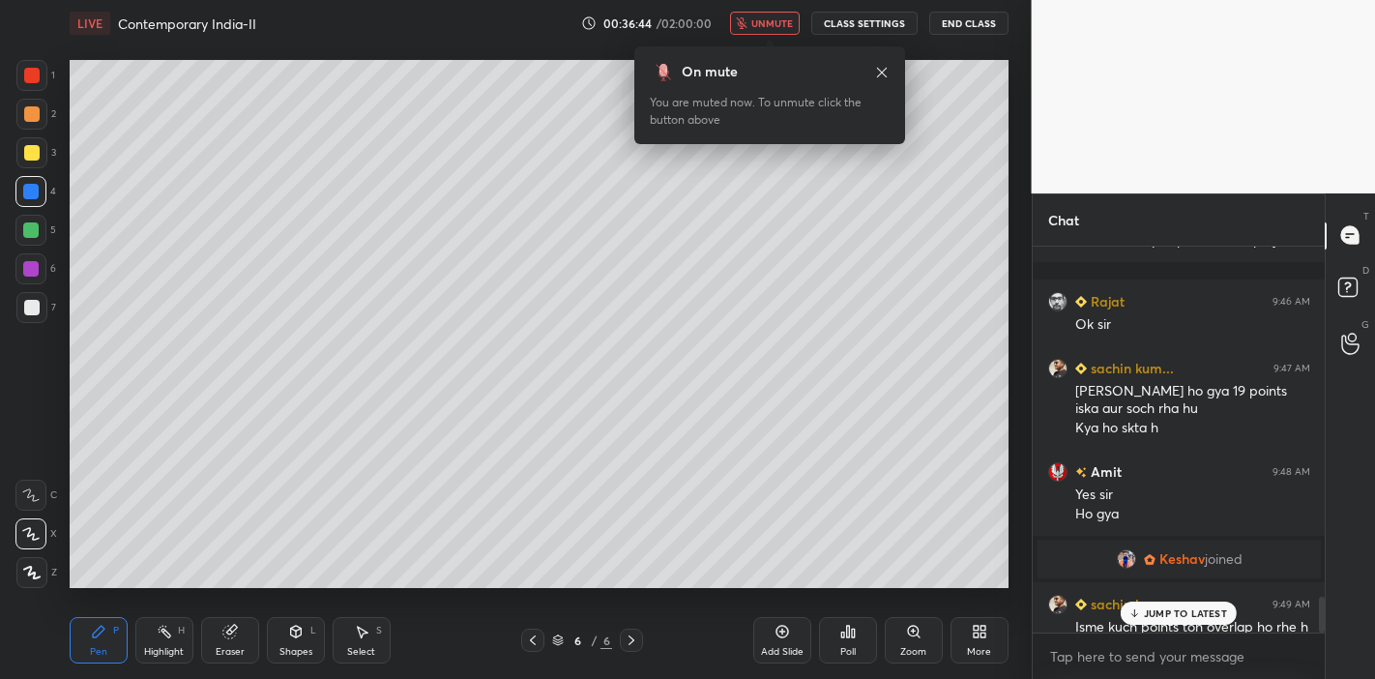
scroll to position [3771, 0]
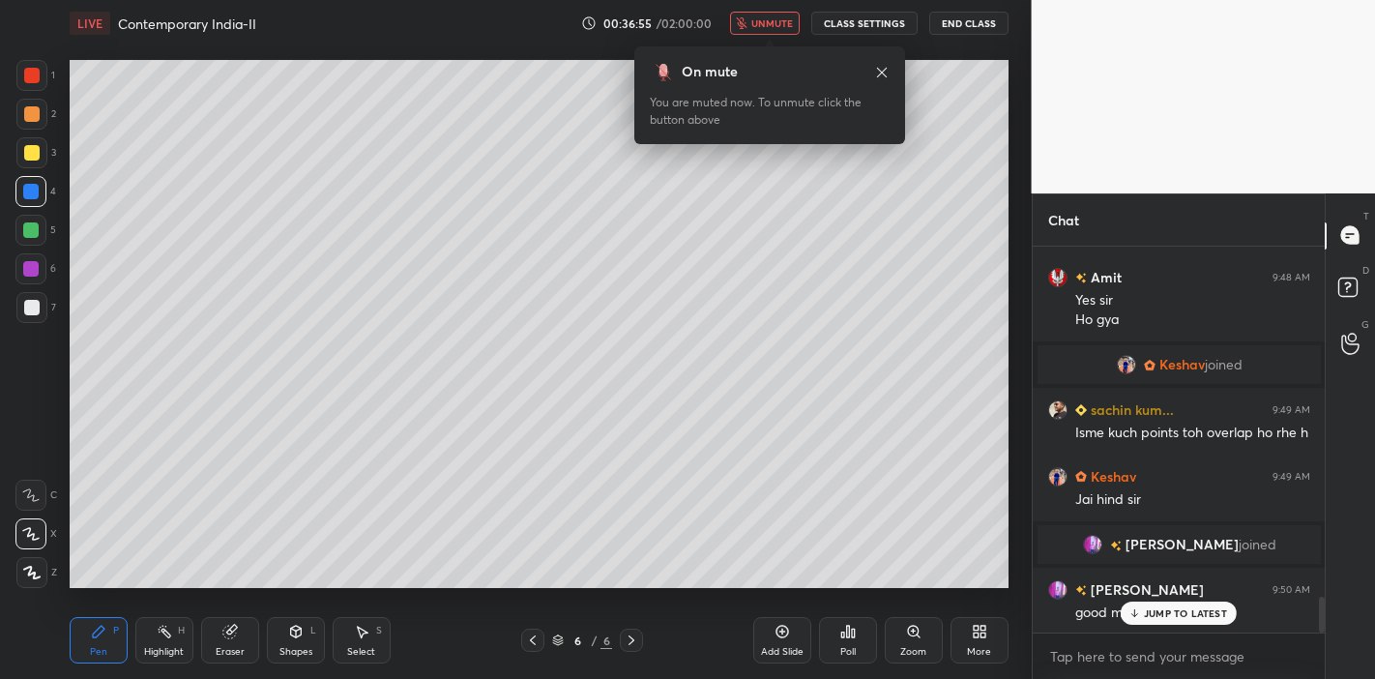
click at [799, 27] on button "unmute" at bounding box center [765, 23] width 70 height 23
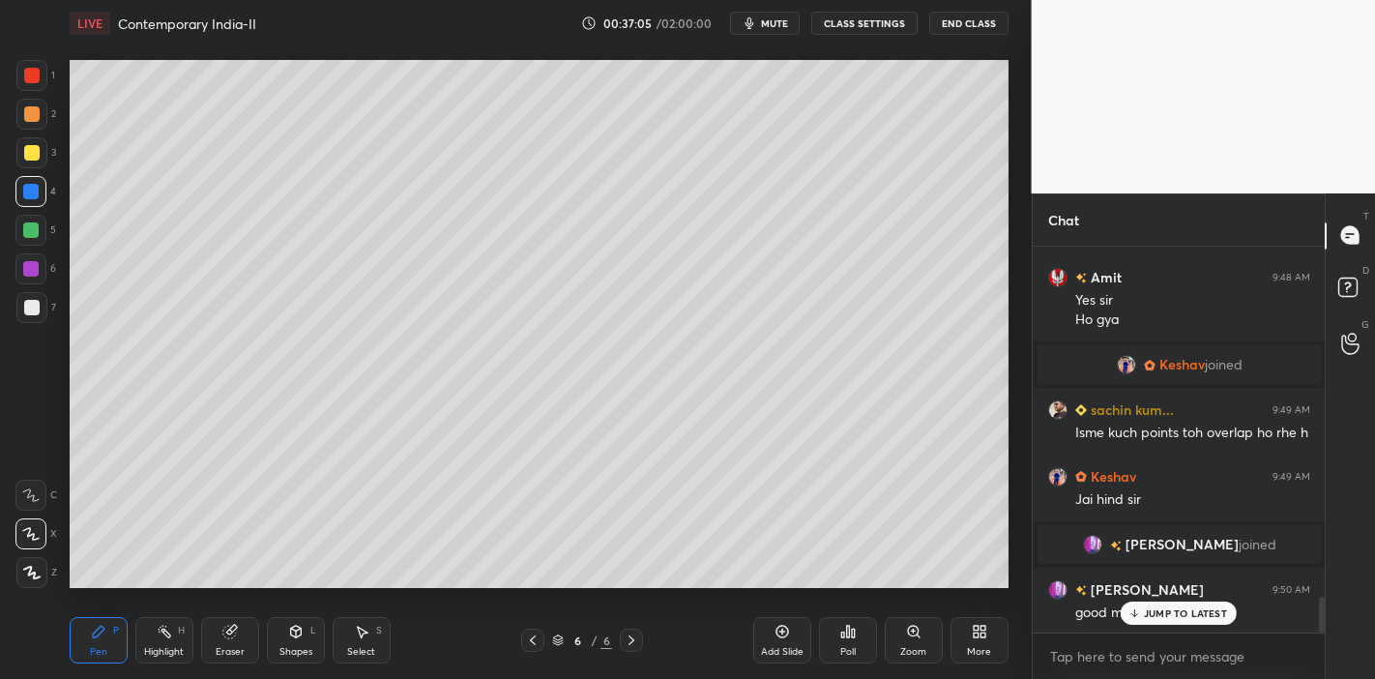
click at [1196, 610] on p "JUMP TO LATEST" at bounding box center [1185, 613] width 83 height 12
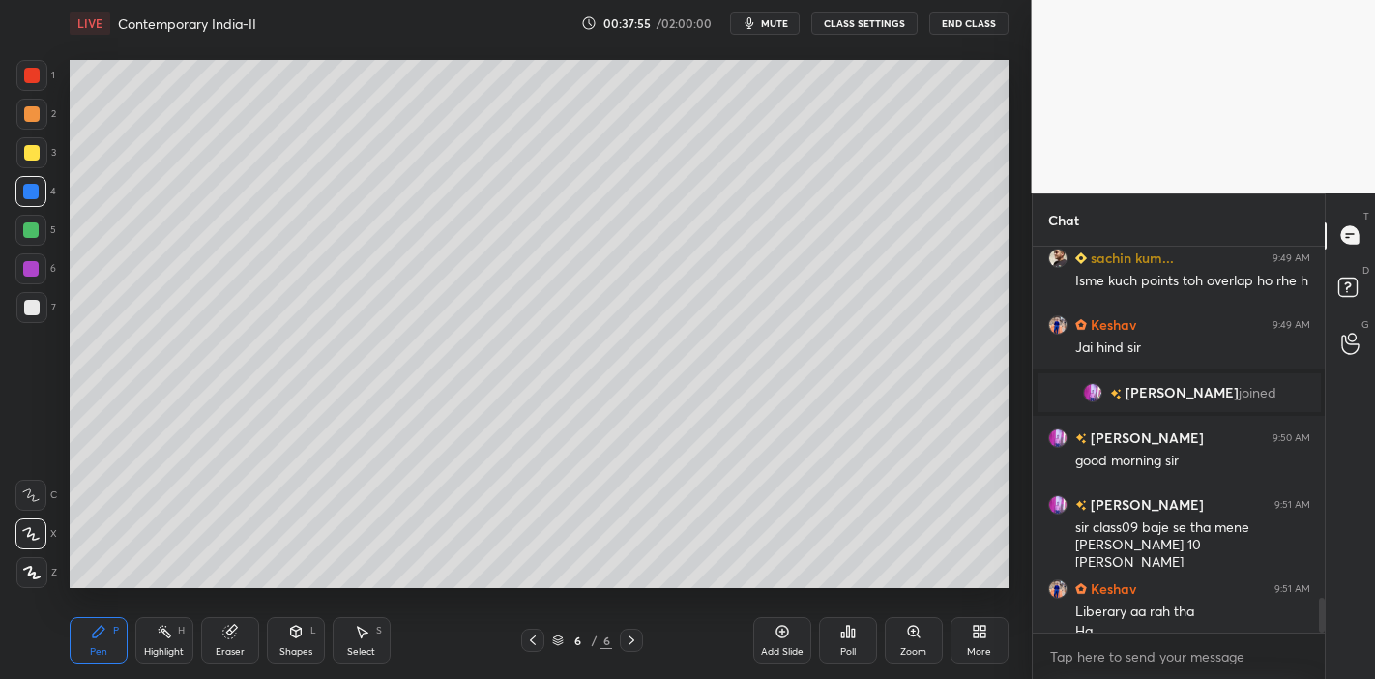
scroll to position [3942, 0]
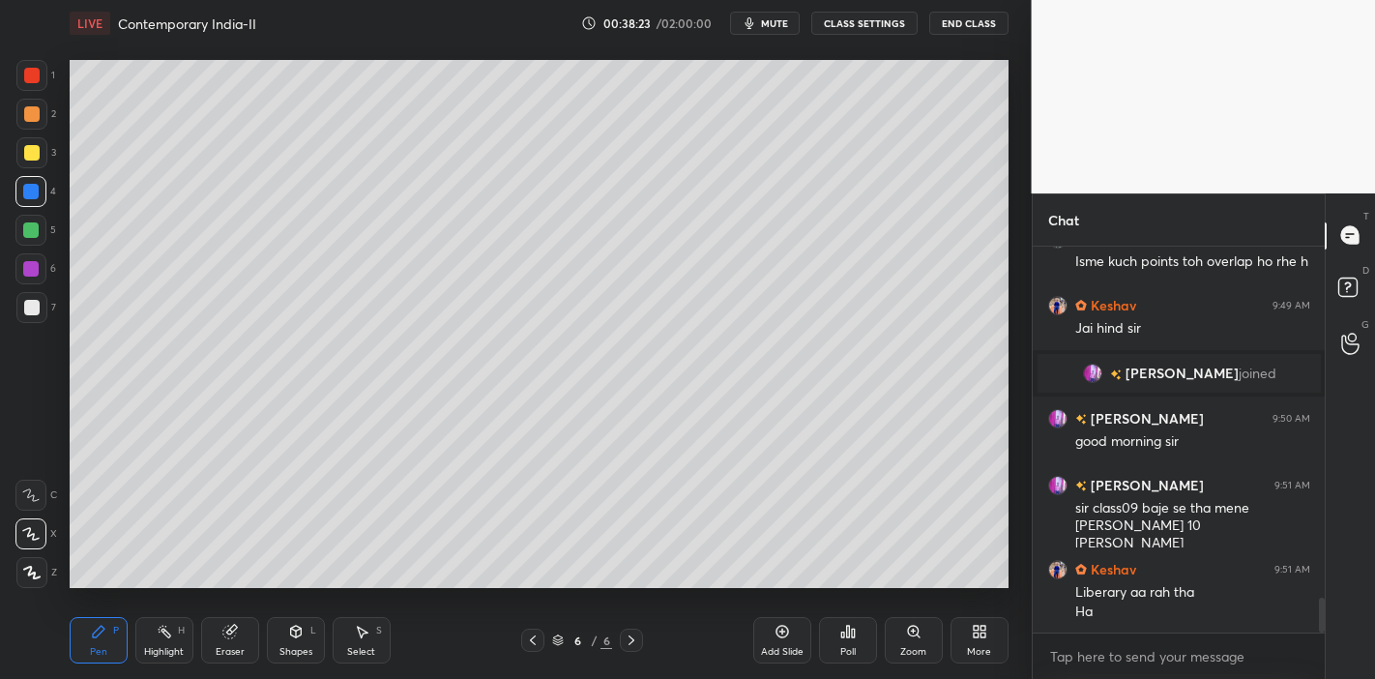
click at [775, 12] on button "mute" at bounding box center [765, 23] width 70 height 23
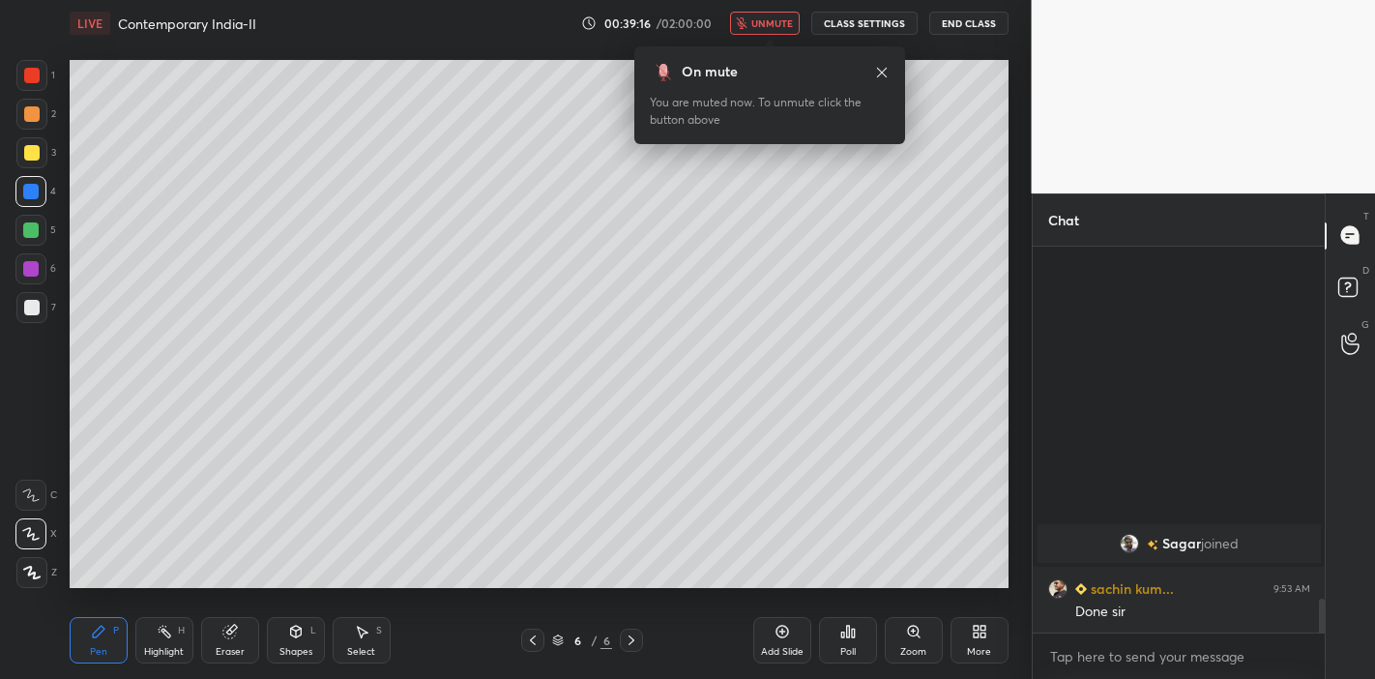
scroll to position [3926, 0]
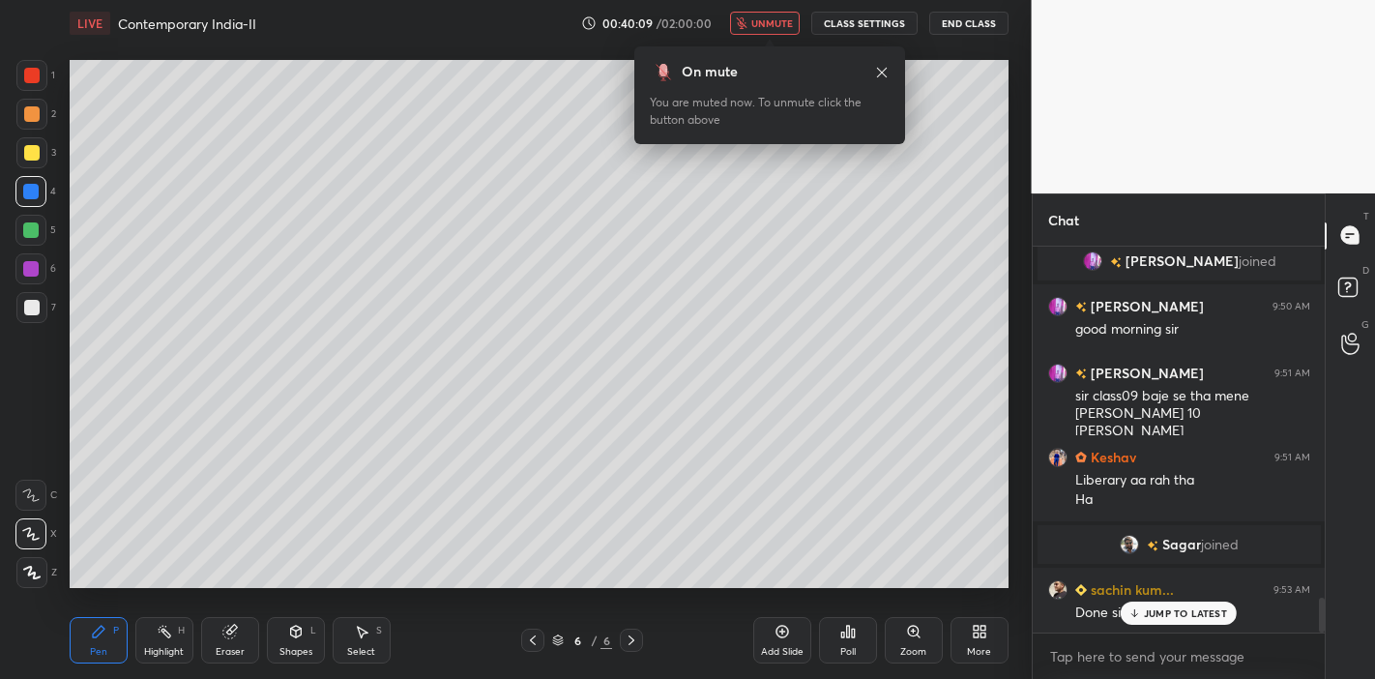
click at [785, 17] on span "unmute" at bounding box center [772, 23] width 42 height 14
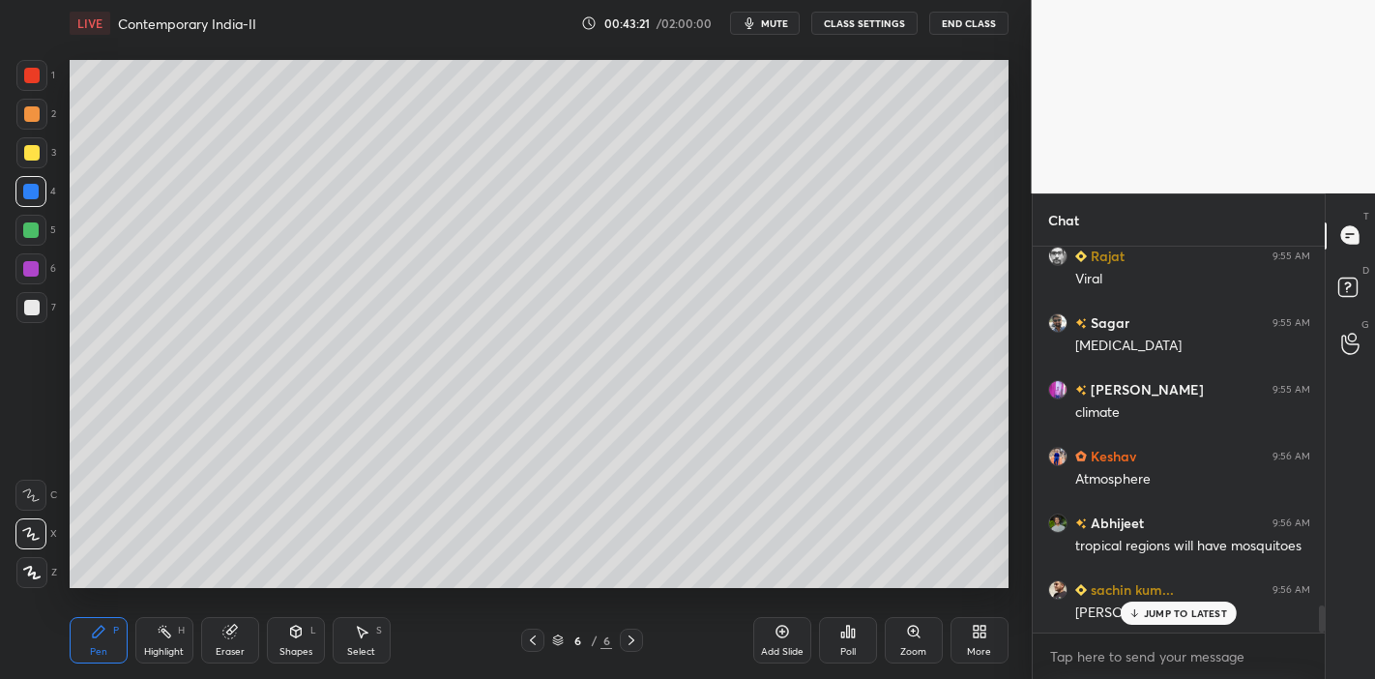
scroll to position [5133, 0]
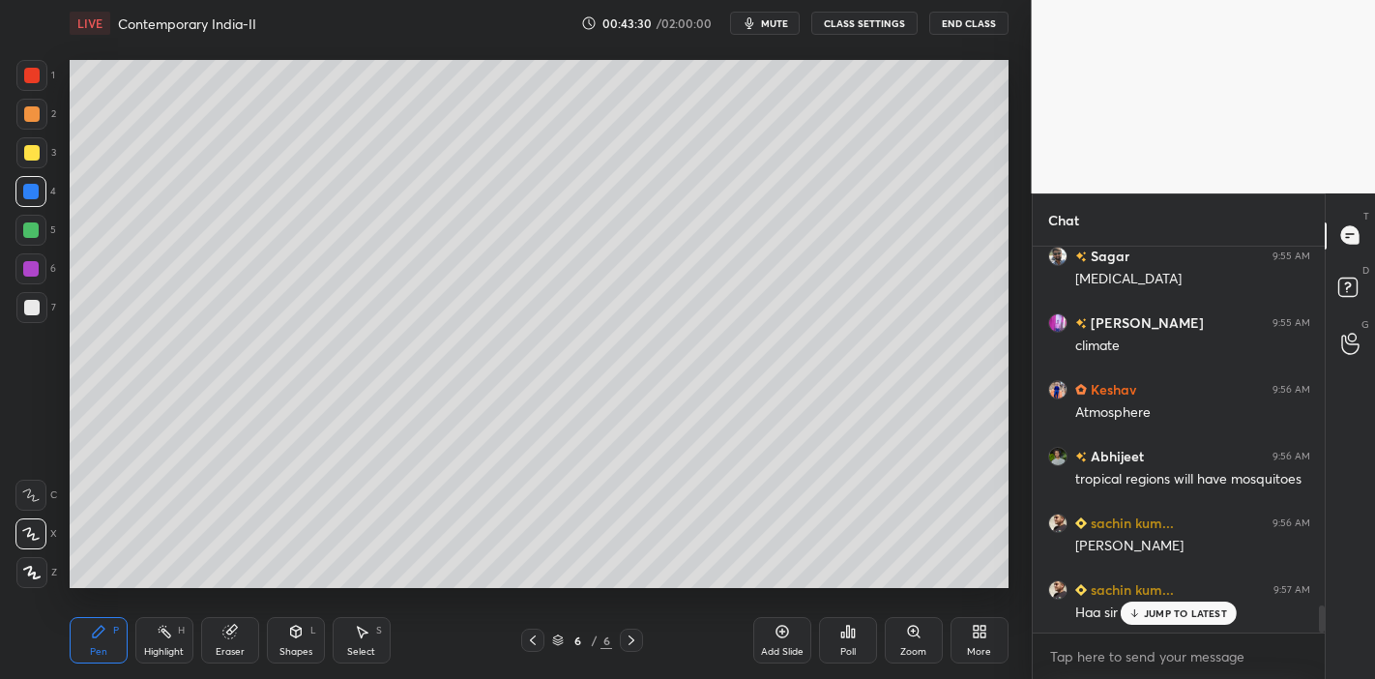
click at [1160, 620] on div "[PERSON_NAME] 9:54 AM [PERSON_NAME] likh rha [PERSON_NAME] 9:54 AM language sac…" at bounding box center [1179, 440] width 293 height 386
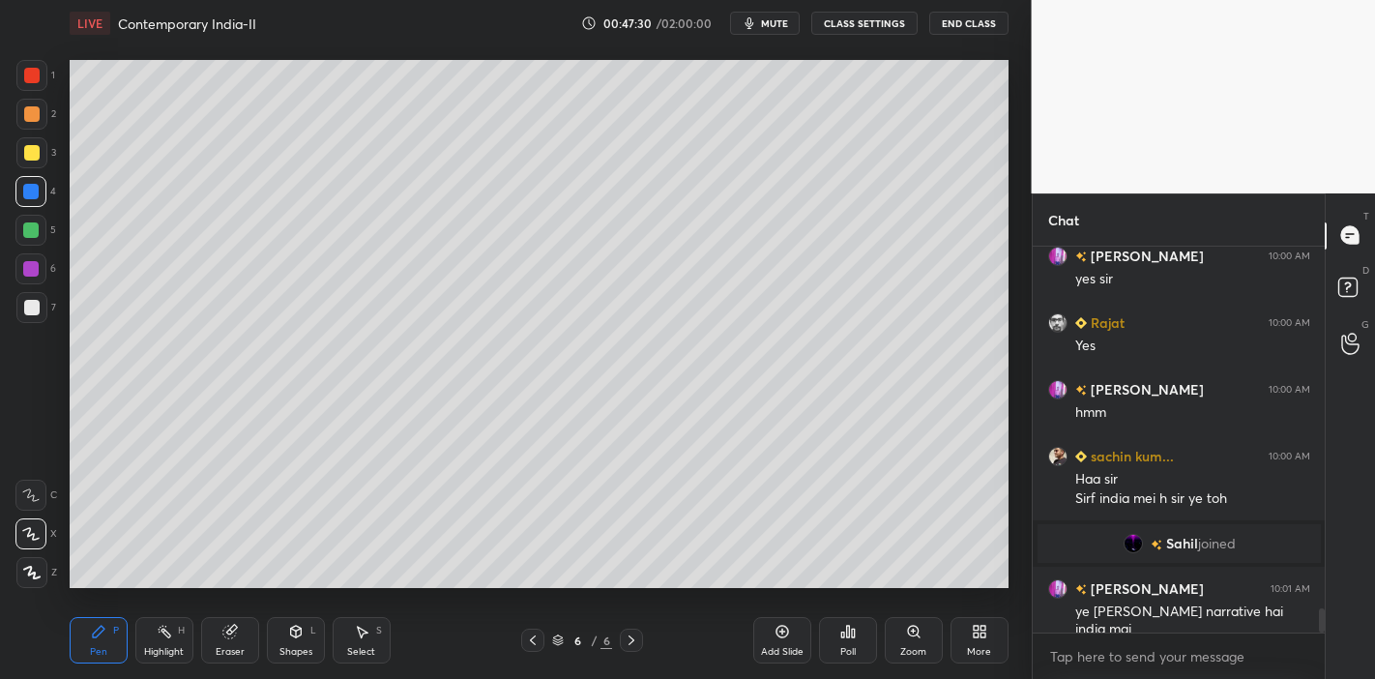
scroll to position [5726, 0]
click at [1212, 617] on p "JUMP TO LATEST" at bounding box center [1185, 613] width 83 height 12
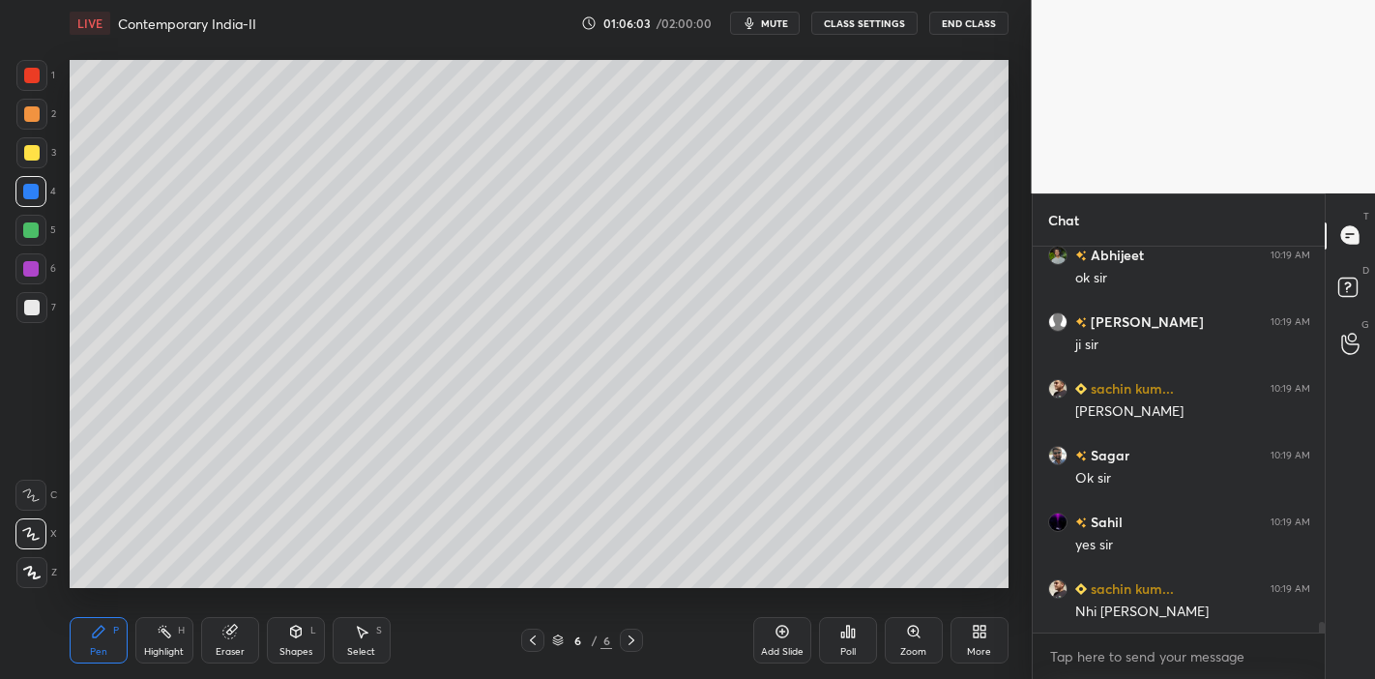
scroll to position [13732, 0]
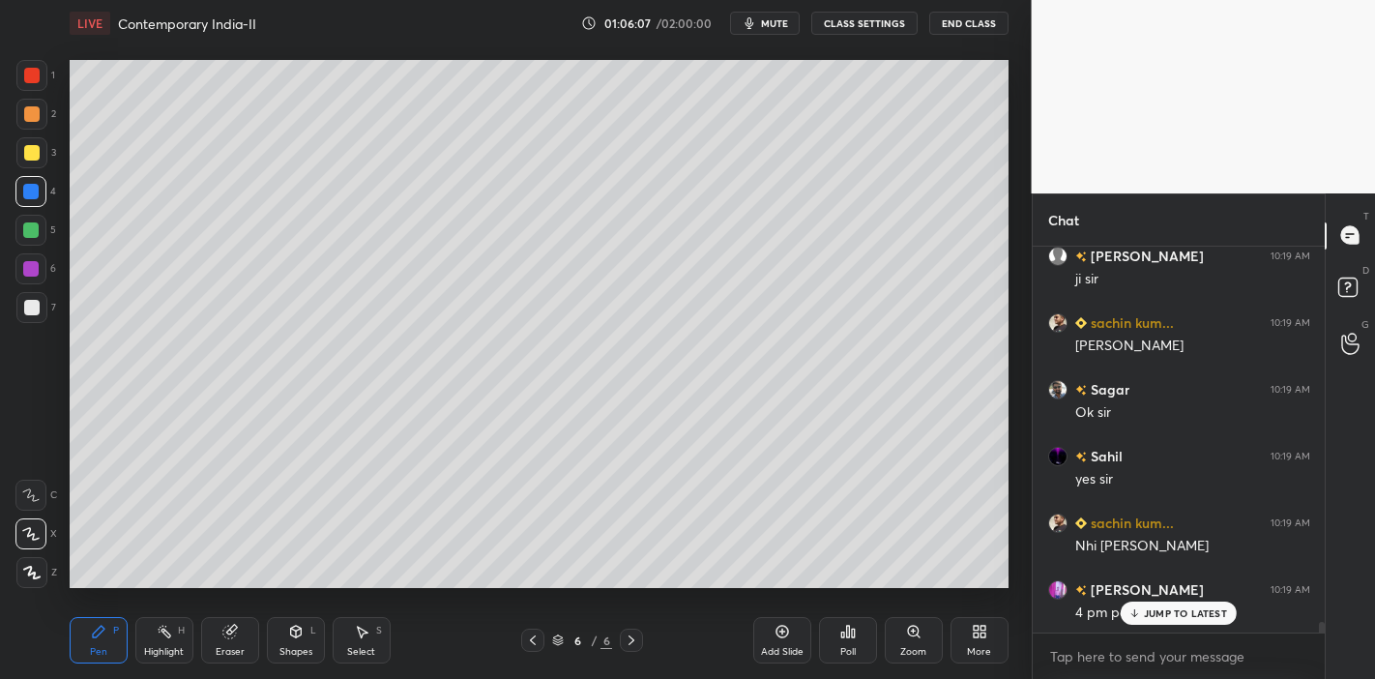
click at [1154, 611] on p "JUMP TO LATEST" at bounding box center [1185, 613] width 83 height 12
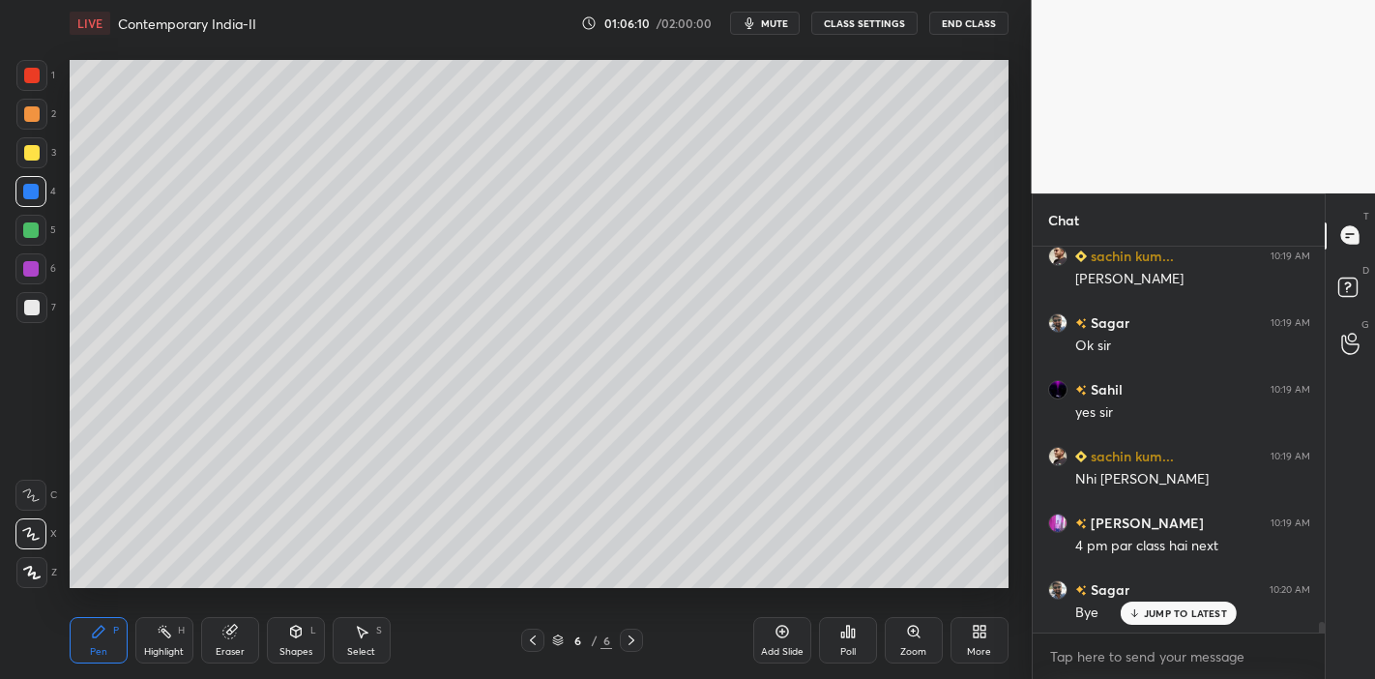
click at [1184, 611] on p "JUMP TO LATEST" at bounding box center [1185, 613] width 83 height 12
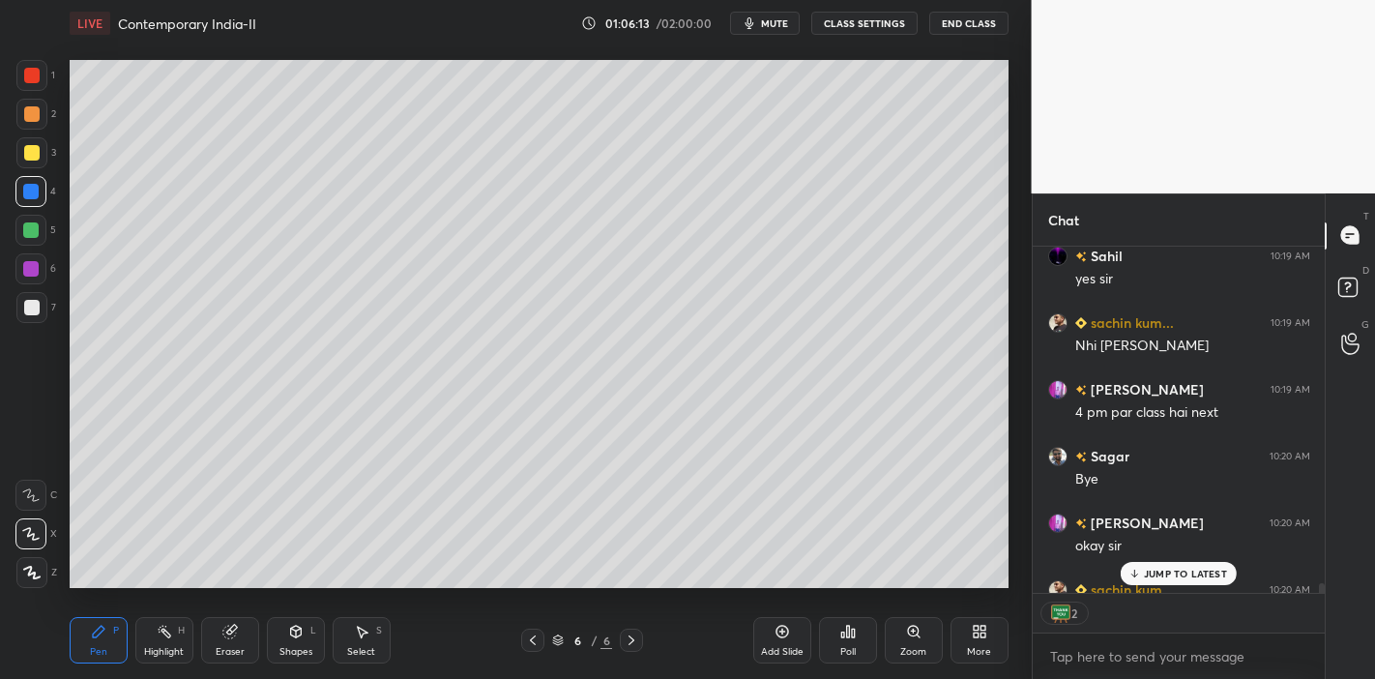
scroll to position [340, 287]
click at [978, 21] on button "End Class" at bounding box center [968, 23] width 79 height 23
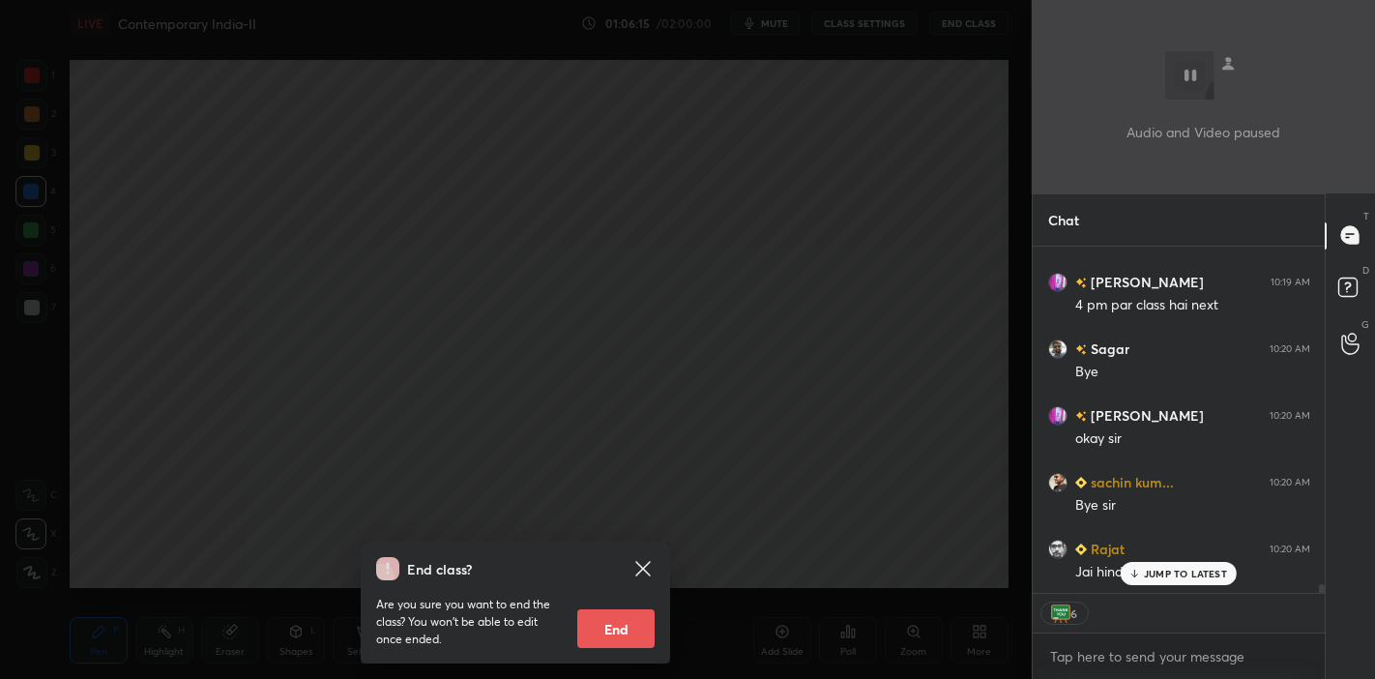
scroll to position [14105, 0]
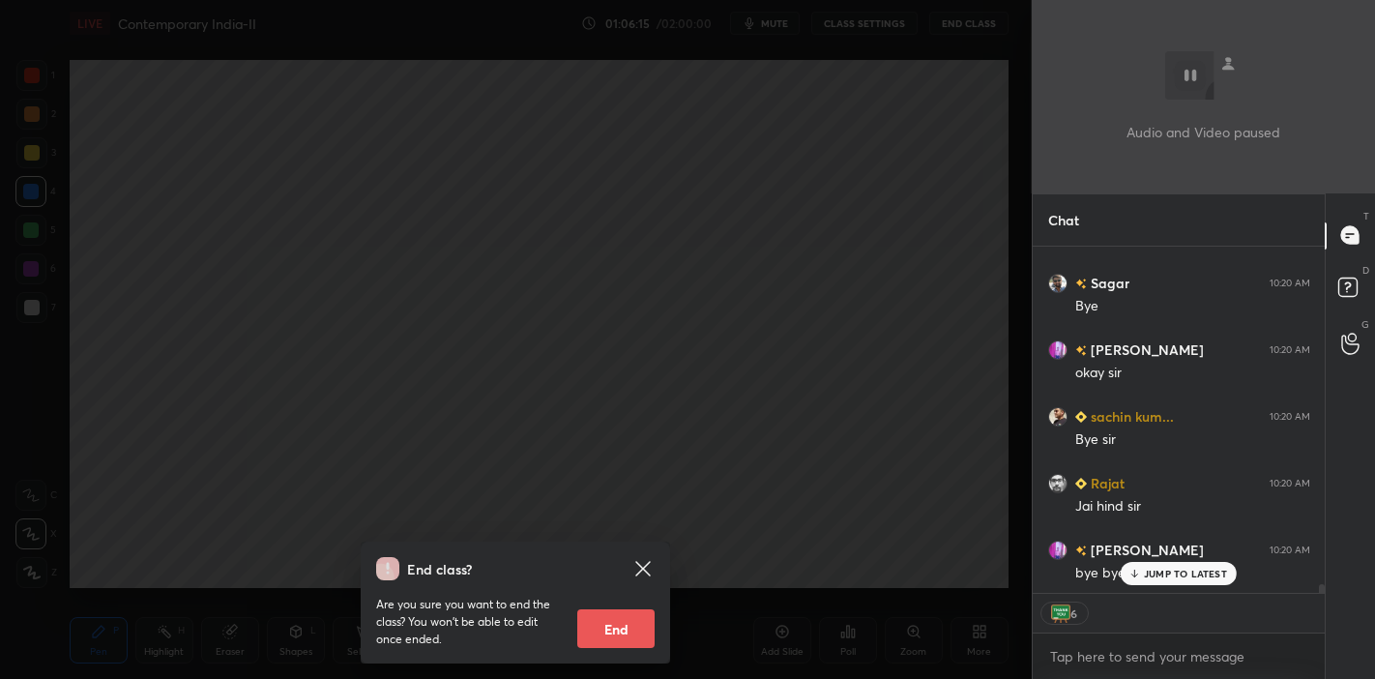
click at [612, 637] on button "End" at bounding box center [615, 628] width 77 height 39
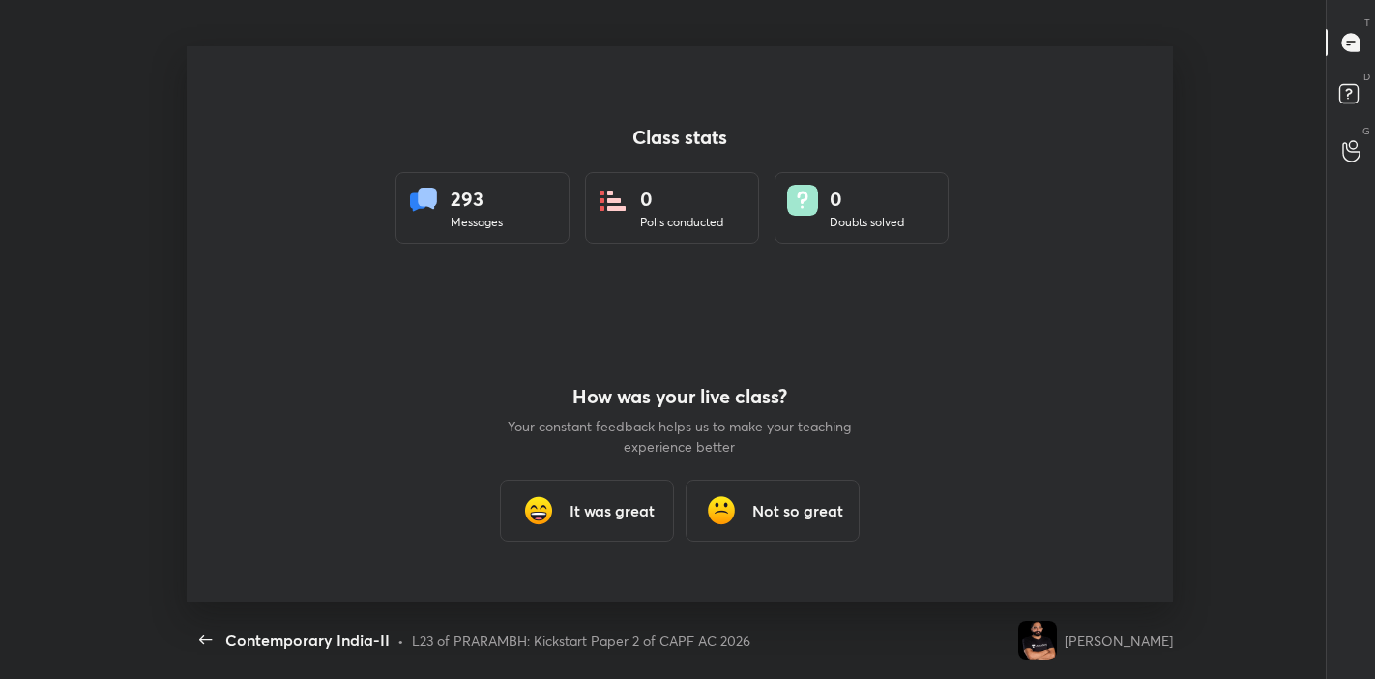
scroll to position [0, 0]
click at [566, 500] on div "It was great" at bounding box center [587, 511] width 174 height 62
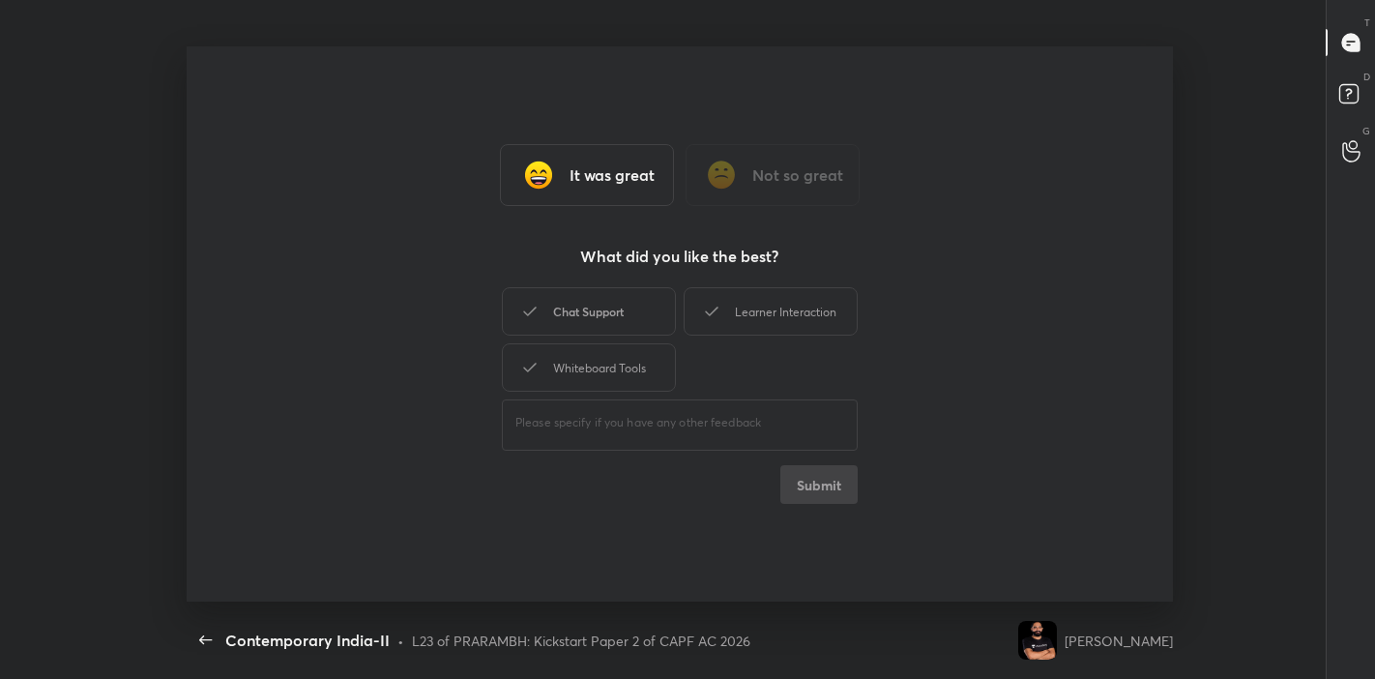
click at [570, 296] on div "Chat Support" at bounding box center [589, 311] width 174 height 48
click at [675, 307] on div "Chat Support" at bounding box center [589, 311] width 174 height 48
click at [714, 317] on icon at bounding box center [711, 311] width 23 height 23
click at [663, 314] on div "Chat Support" at bounding box center [589, 311] width 174 height 48
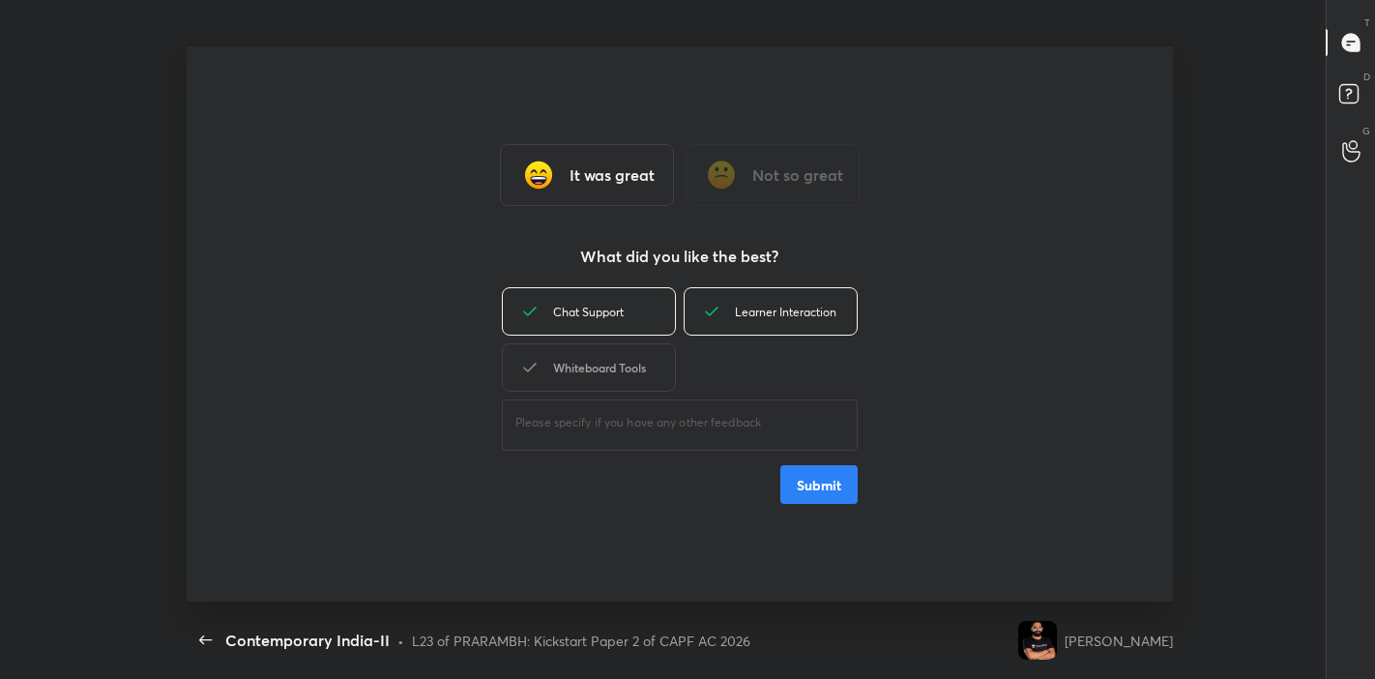
click at [644, 375] on div "Whiteboard Tools" at bounding box center [589, 367] width 174 height 48
click at [838, 493] on button "Submit" at bounding box center [818, 484] width 77 height 39
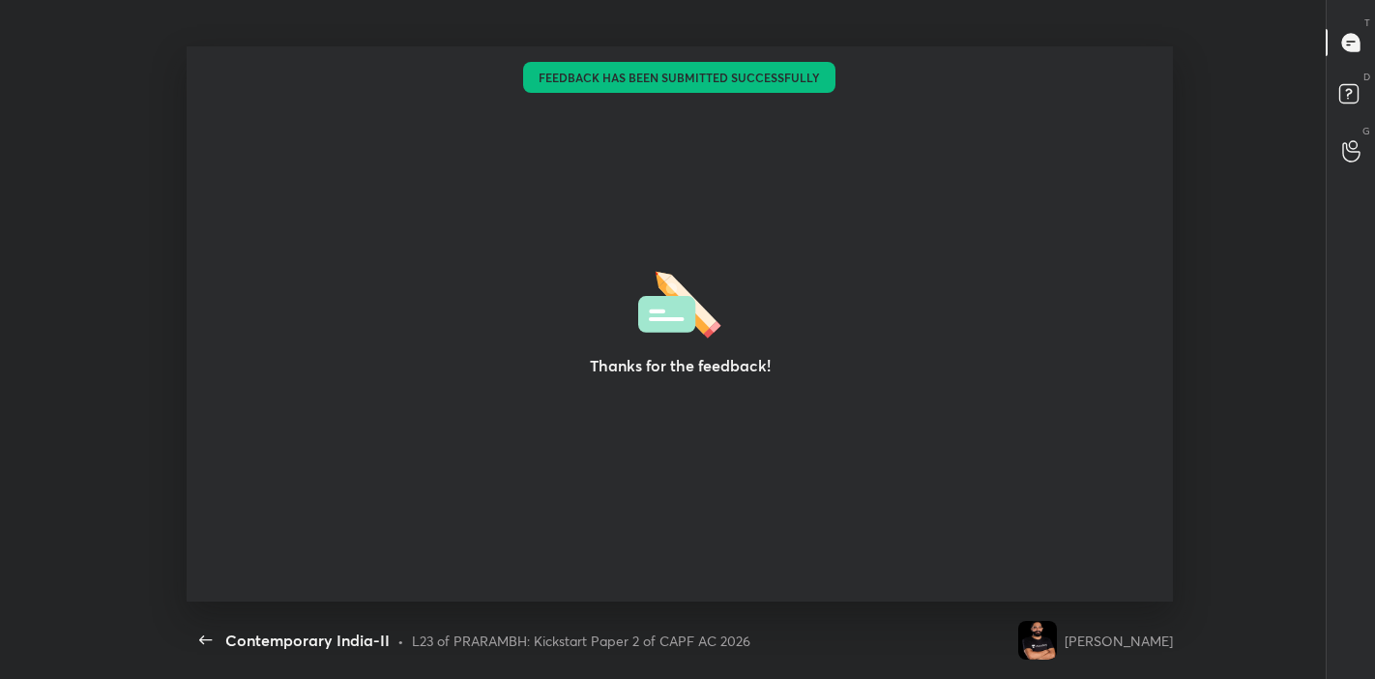
type textarea "x"
